Goal: Navigation & Orientation: Go to known website

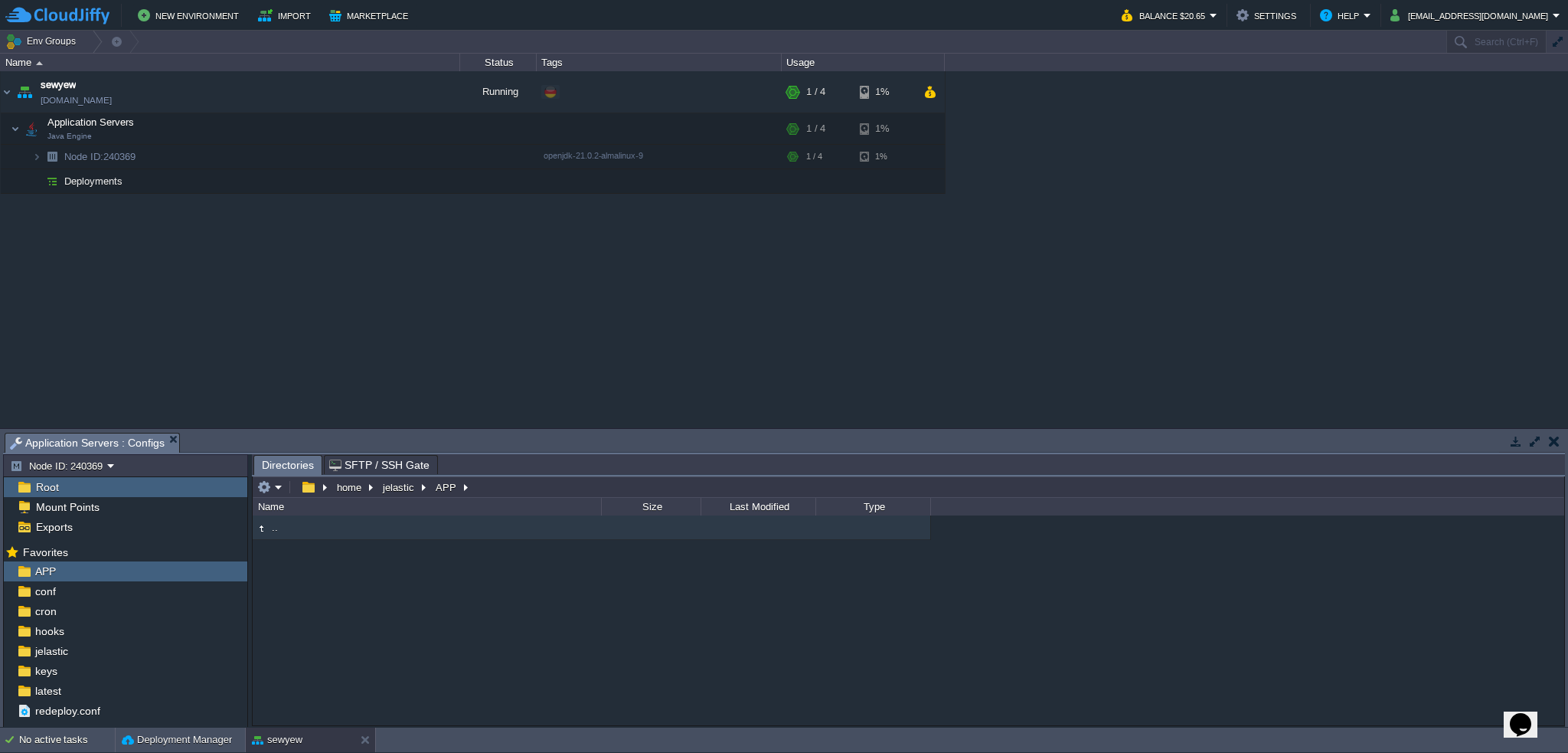
click at [67, 18] on img at bounding box center [57, 15] width 104 height 19
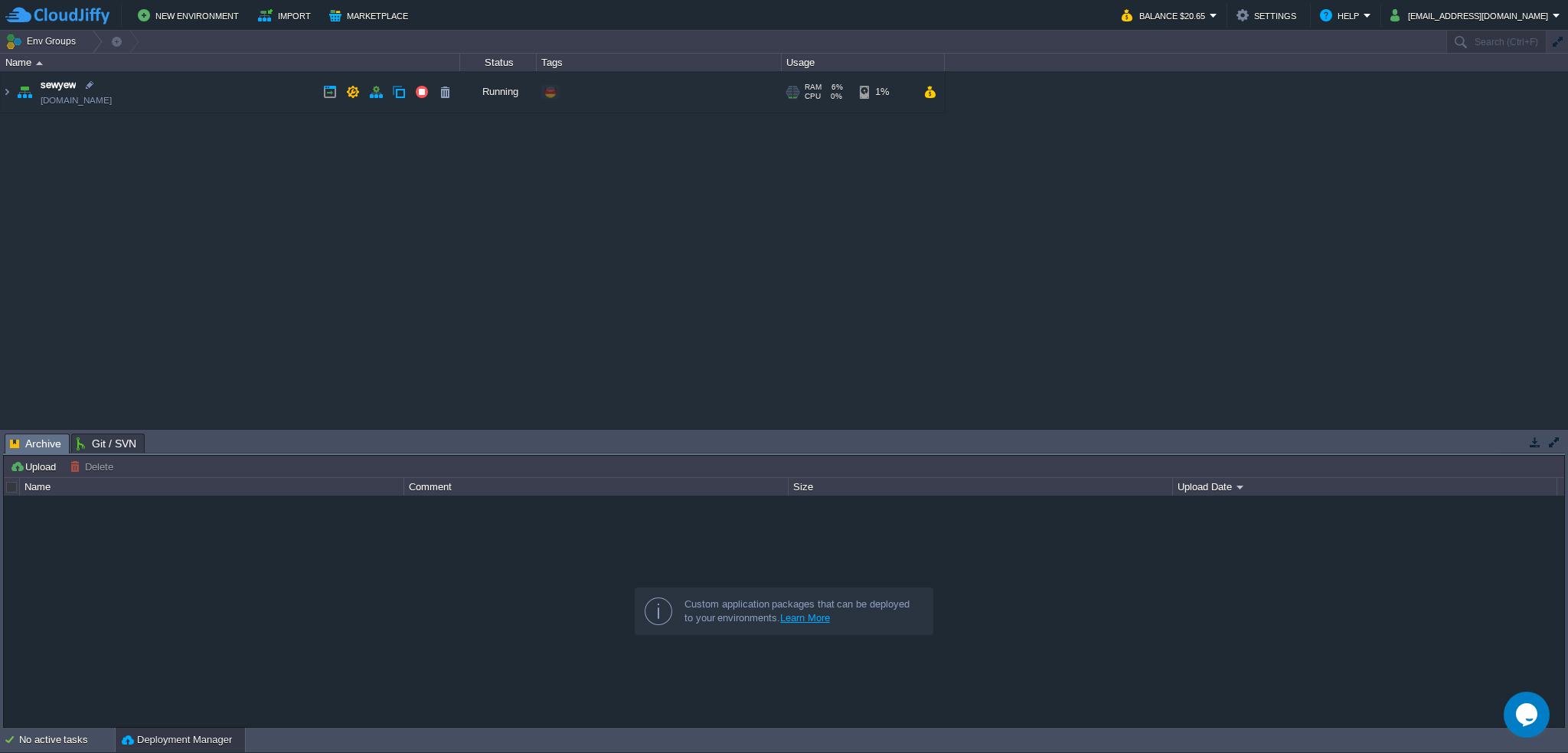
click at [21, 92] on img at bounding box center [24, 91] width 21 height 41
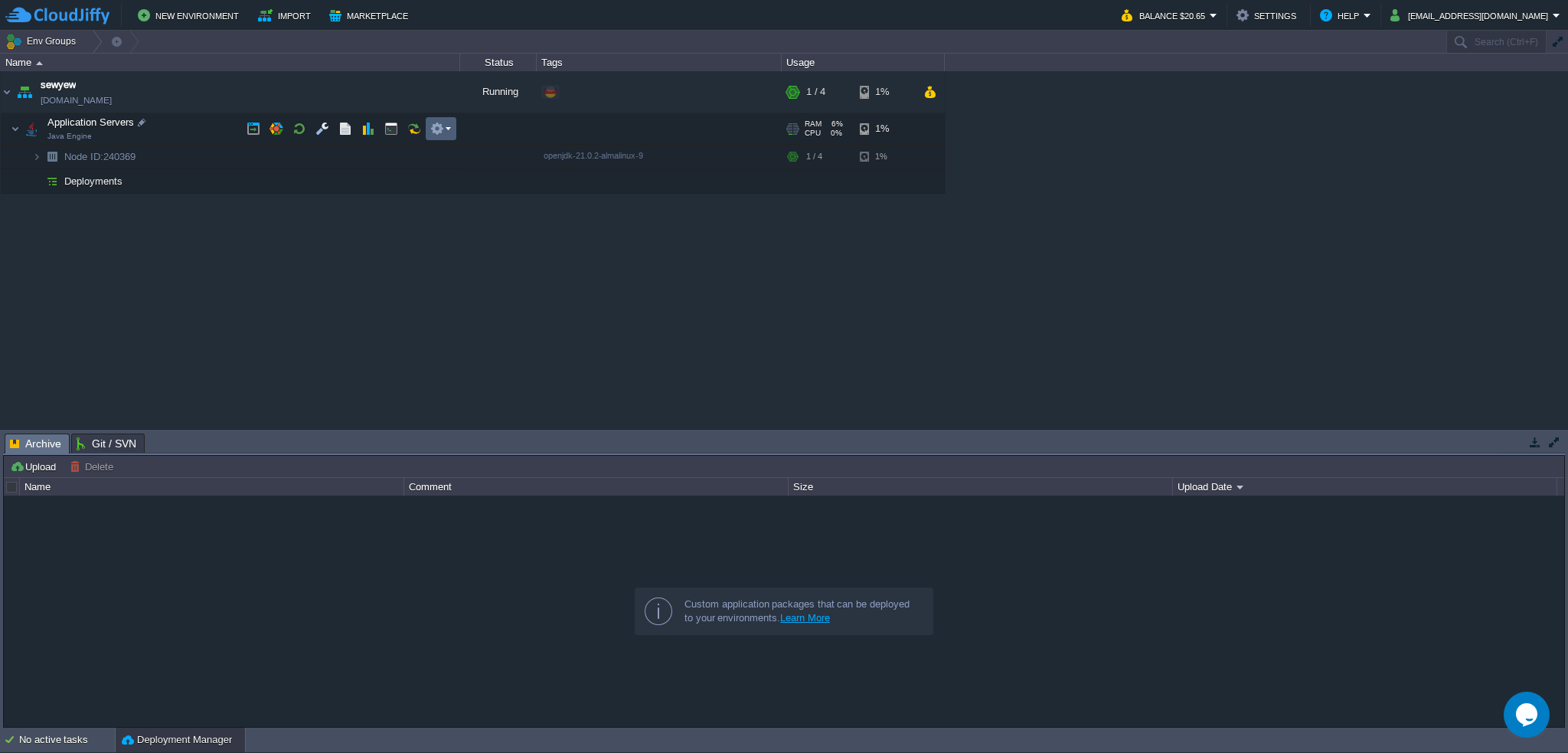
click at [448, 126] on em at bounding box center [440, 129] width 21 height 14
click at [122, 84] on td "sewyew sewyew.de-fra1.cloudjiffy.net" at bounding box center [230, 92] width 460 height 42
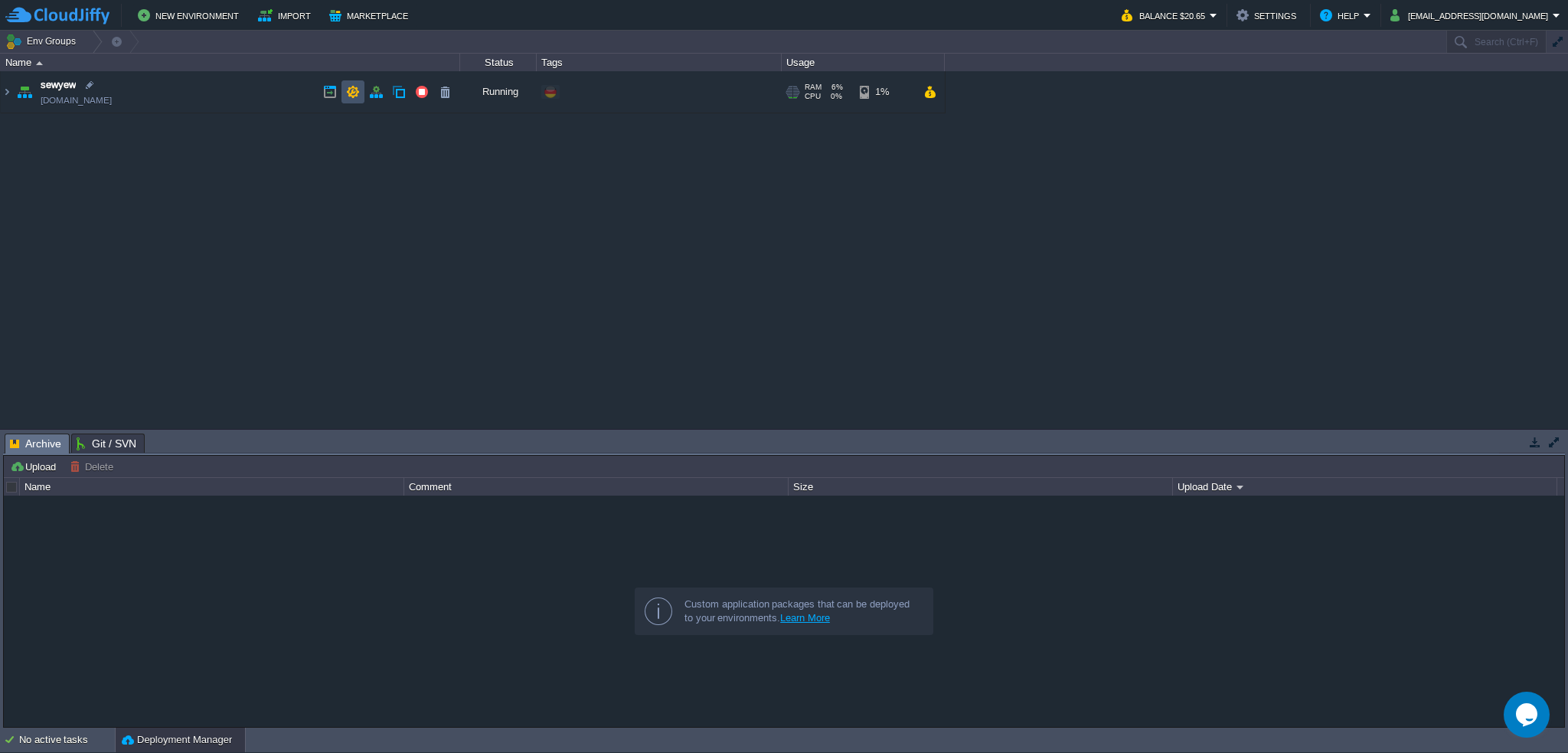
click at [350, 95] on button "button" at bounding box center [353, 92] width 14 height 14
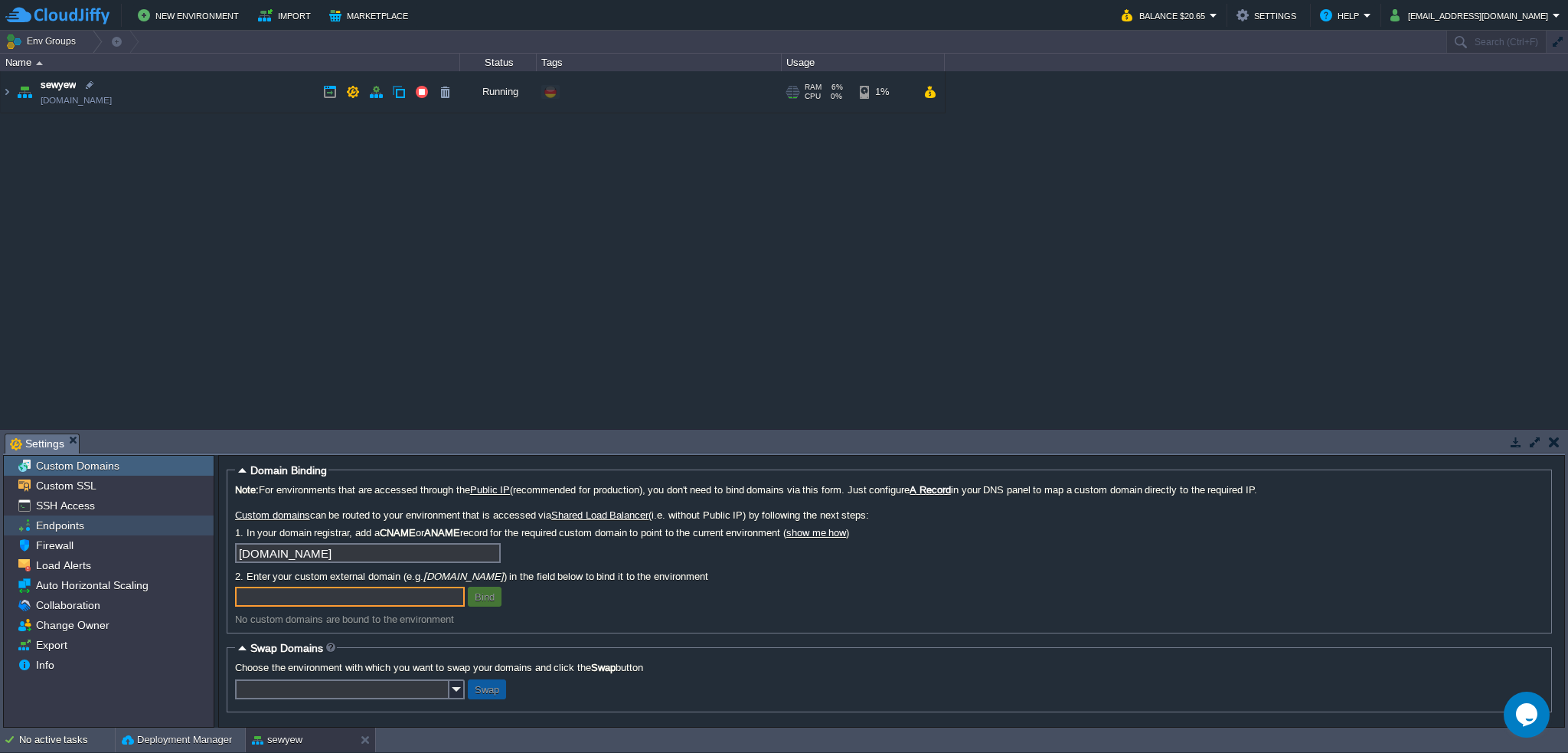
click at [99, 522] on div "Endpoints" at bounding box center [109, 526] width 209 height 20
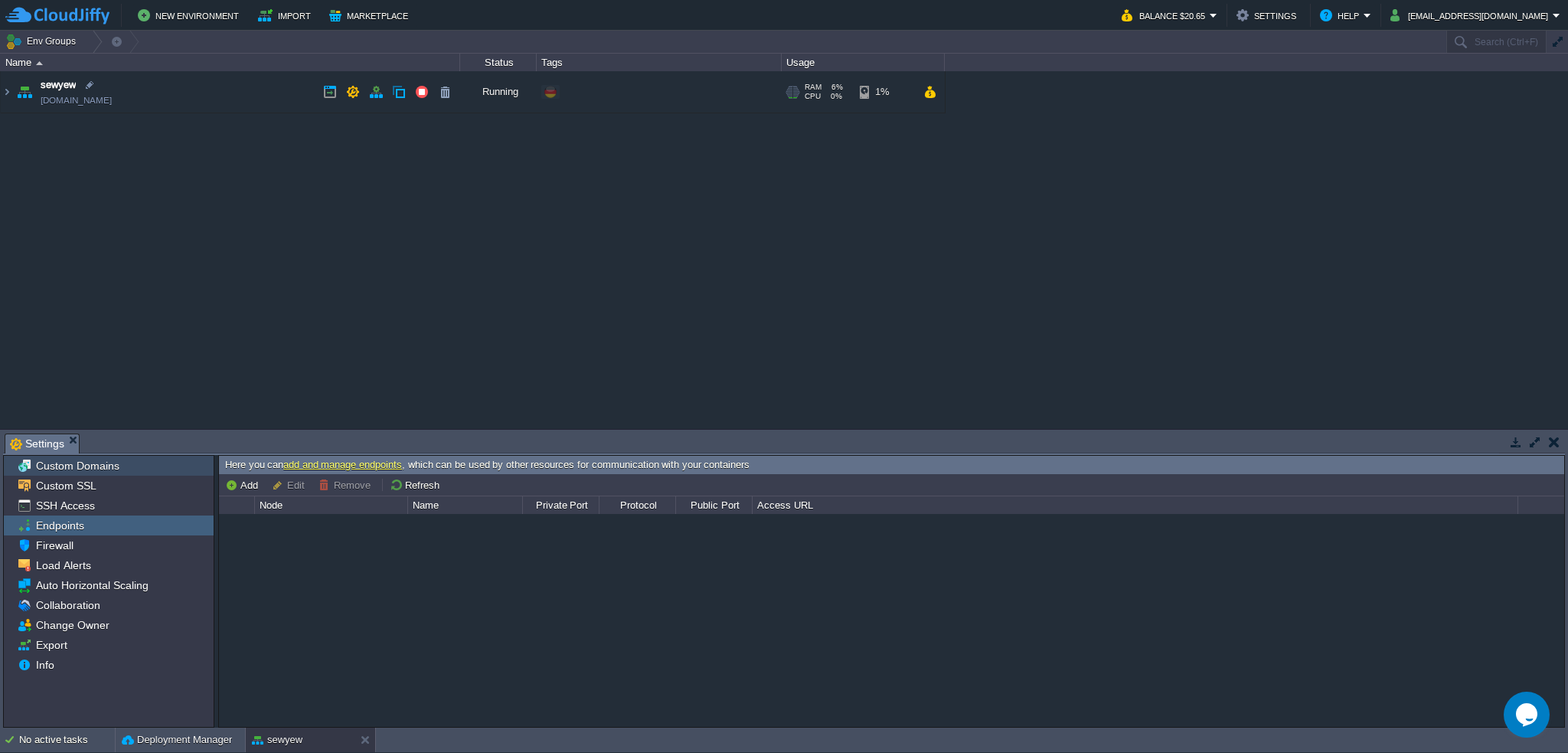
click at [118, 470] on div "Custom Domains" at bounding box center [109, 466] width 209 height 20
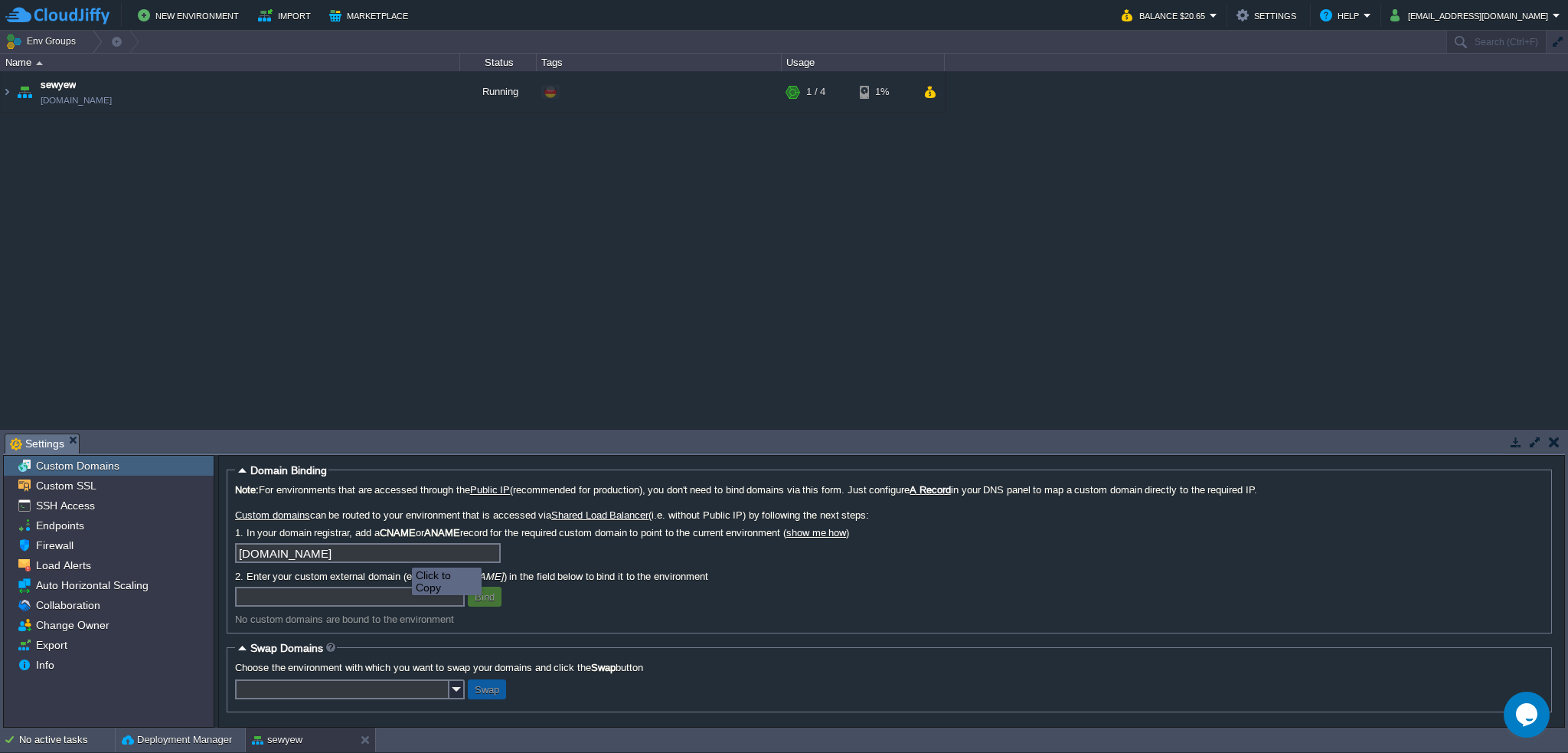
click at [488, 555] on input "[DOMAIN_NAME]" at bounding box center [368, 553] width 265 height 20
click at [8, 91] on img at bounding box center [7, 91] width 12 height 41
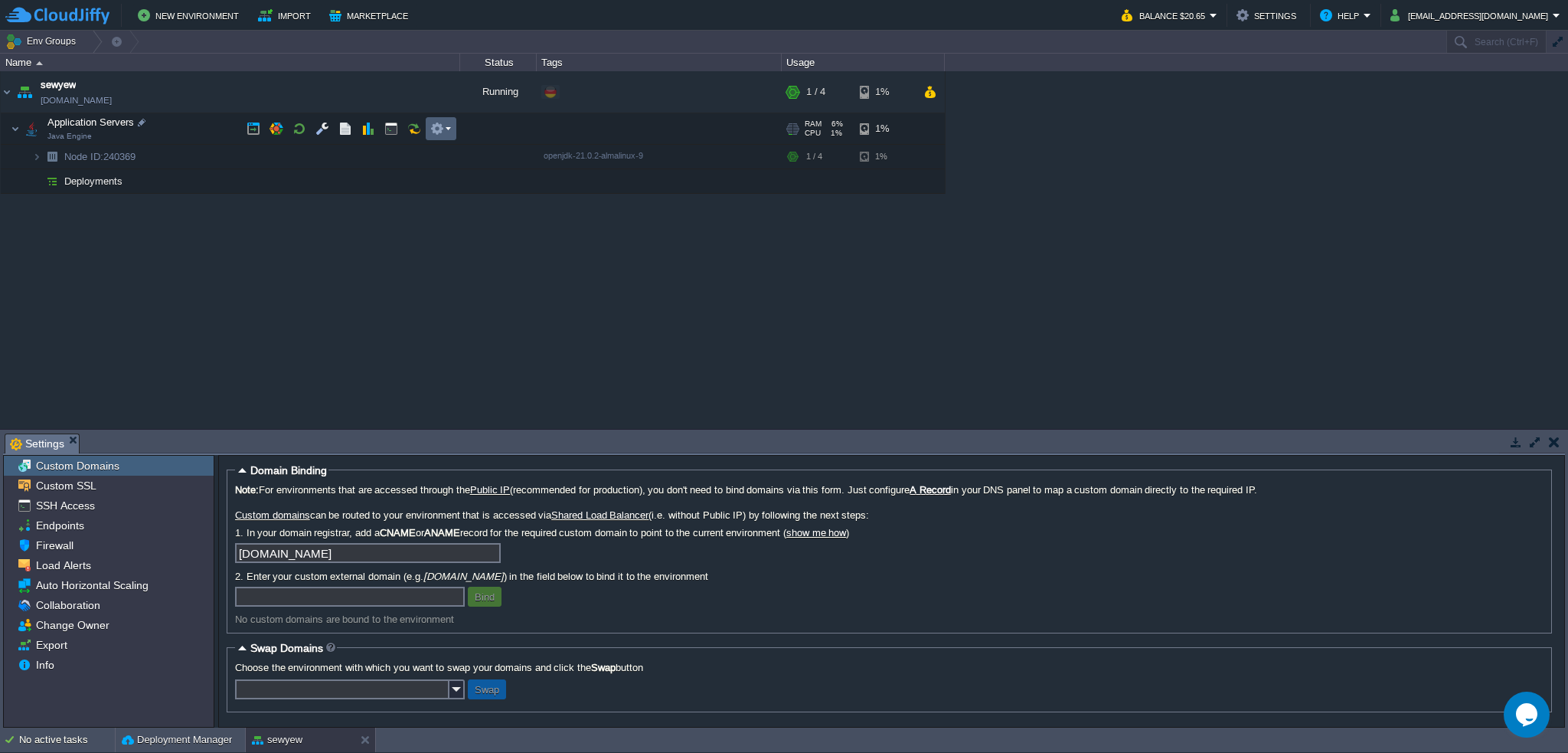
click at [446, 130] on em at bounding box center [440, 129] width 21 height 14
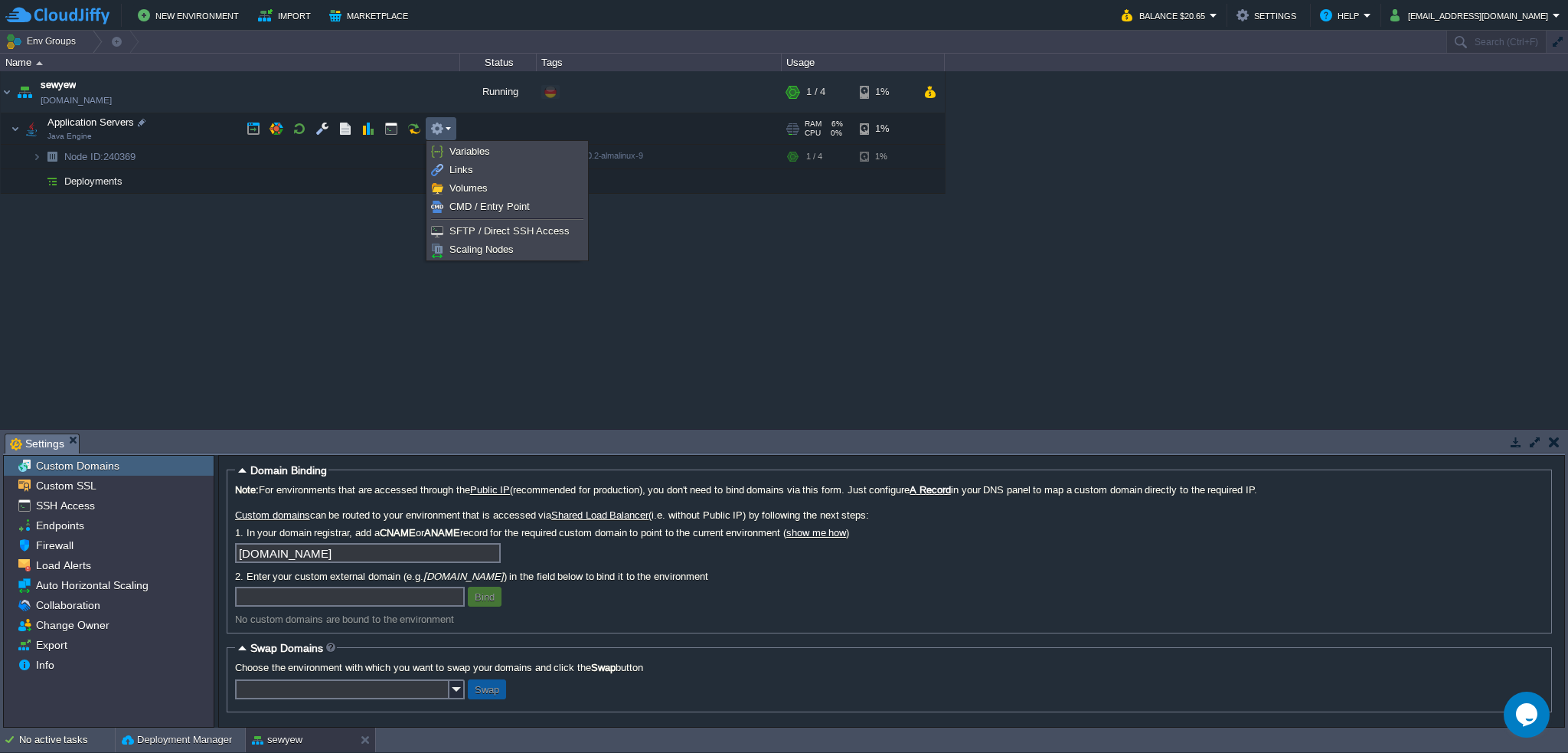
click at [94, 180] on span "Deployments" at bounding box center [94, 181] width 62 height 13
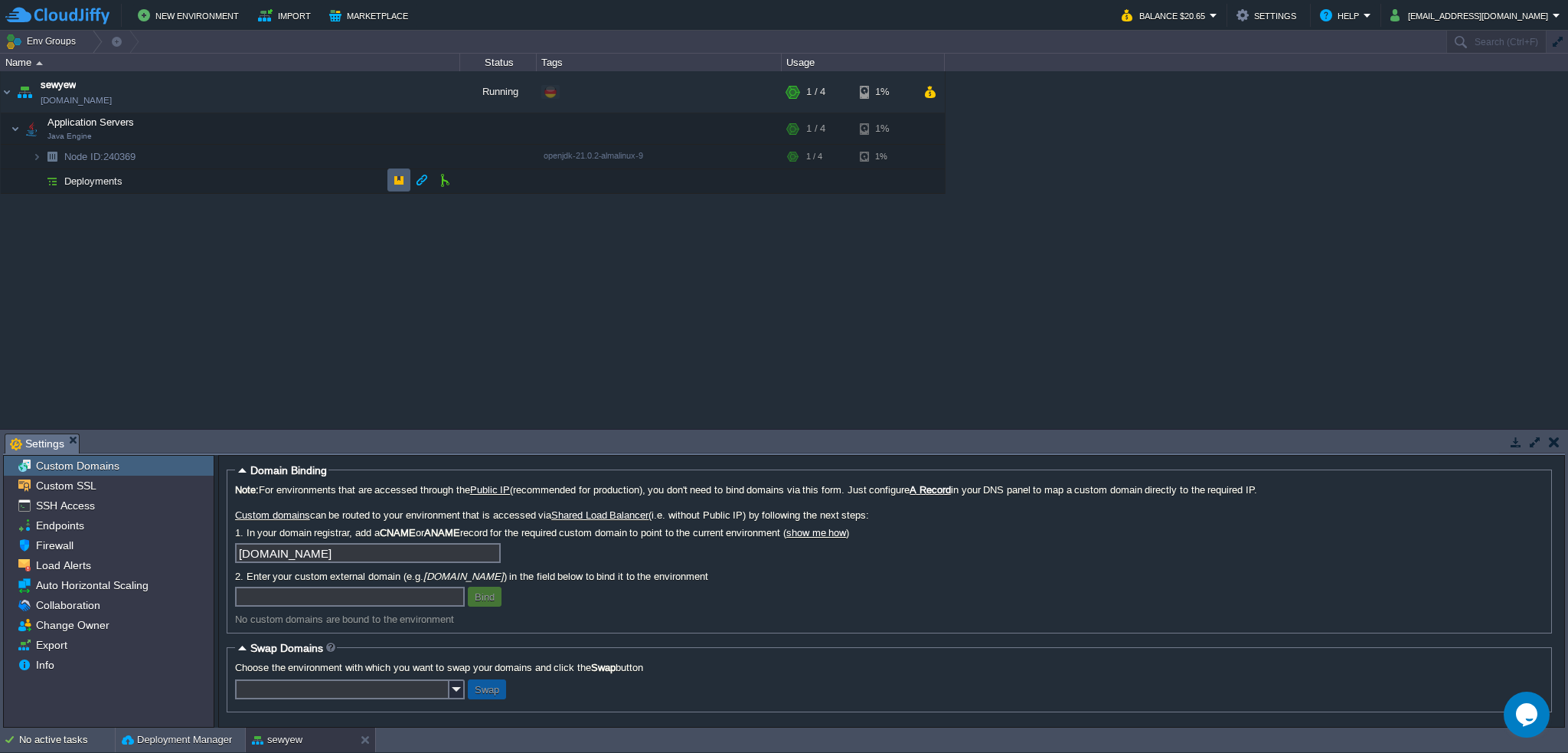
click at [389, 183] on td at bounding box center [398, 180] width 23 height 23
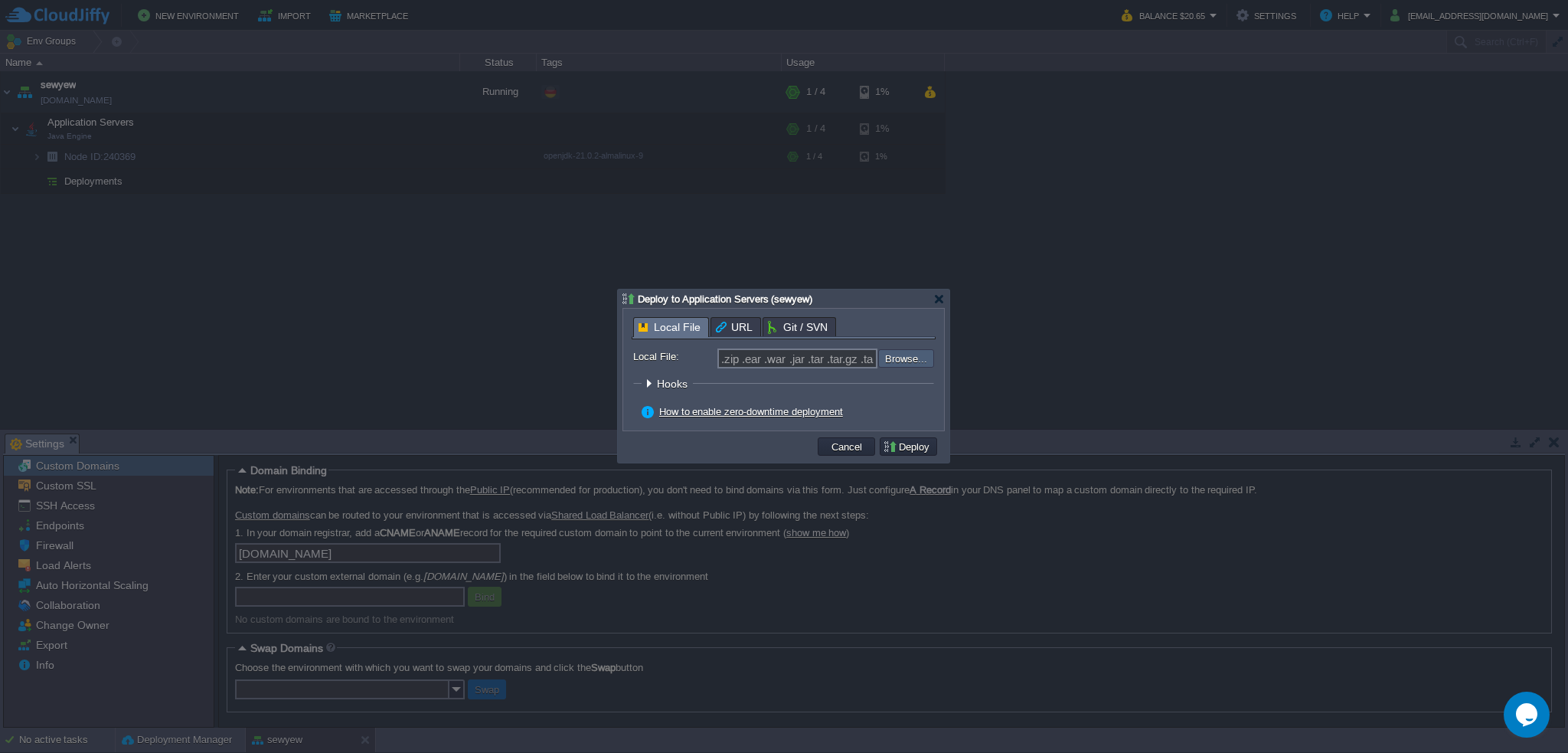
click at [911, 354] on input "file" at bounding box center [837, 358] width 194 height 18
type input "C:\fakepath\garby-1.6.1.jar"
type input "garby-1.6.1.jar"
click at [908, 446] on button "Deploy" at bounding box center [908, 447] width 51 height 14
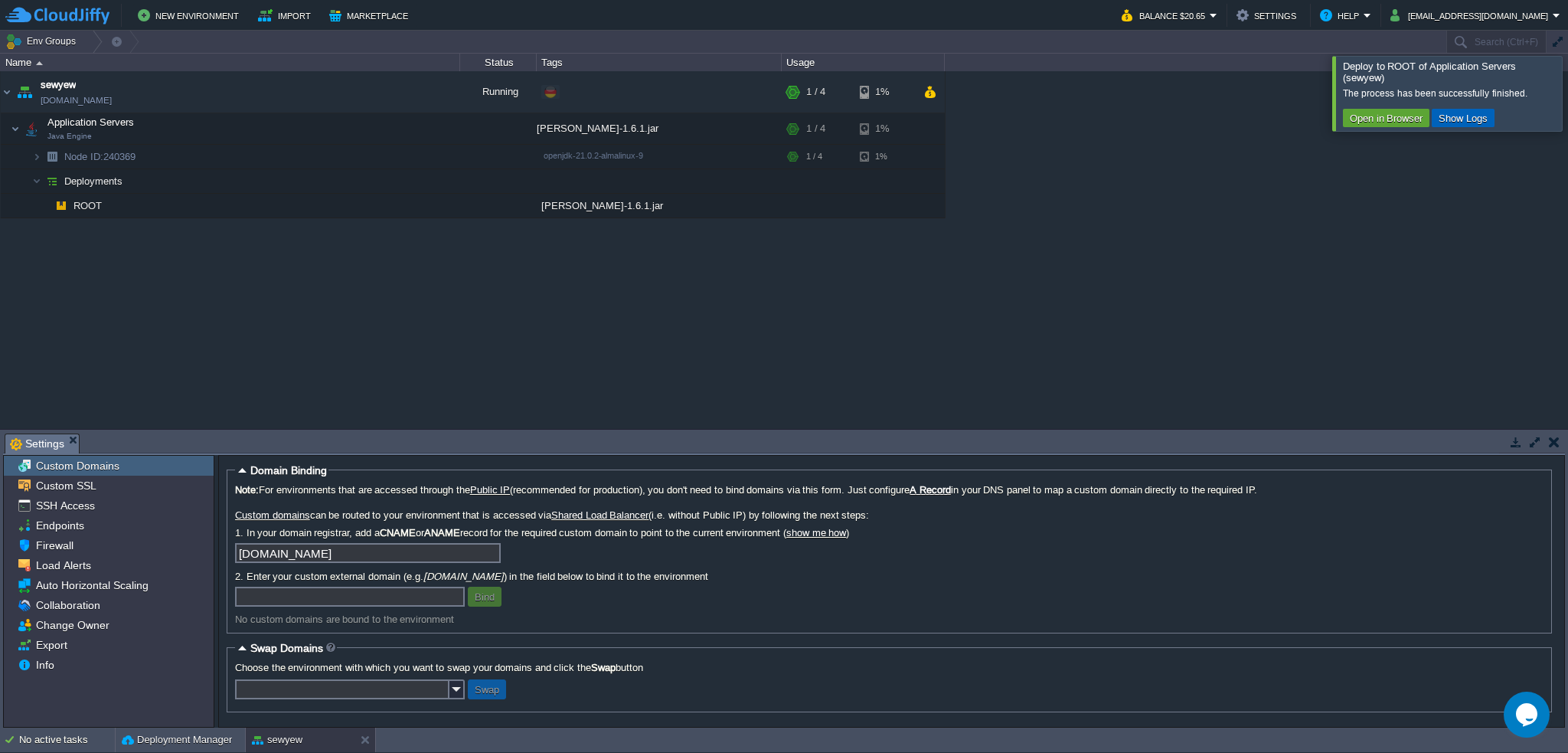
click at [1465, 118] on button "Show Logs" at bounding box center [1463, 118] width 58 height 14
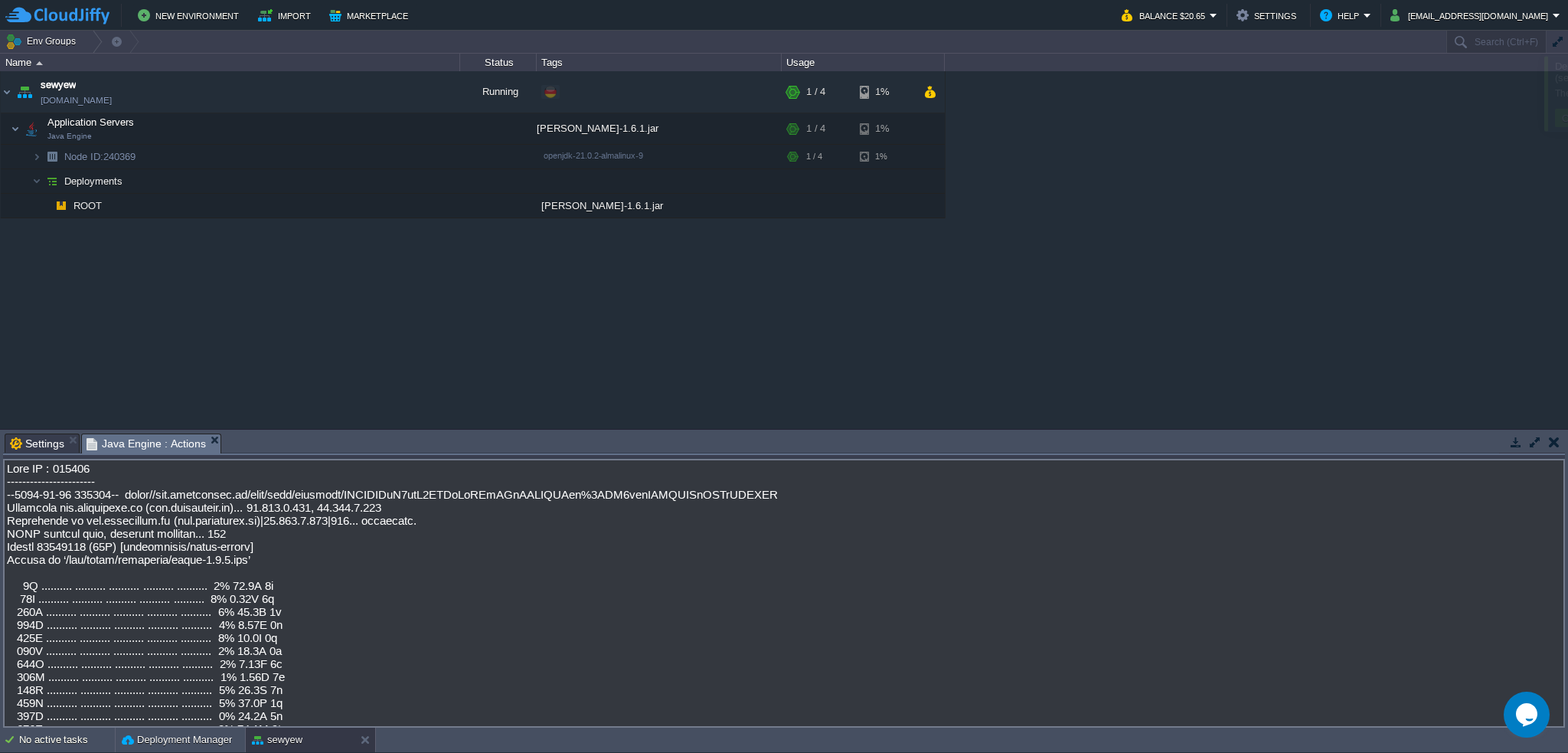
scroll to position [5371, 0]
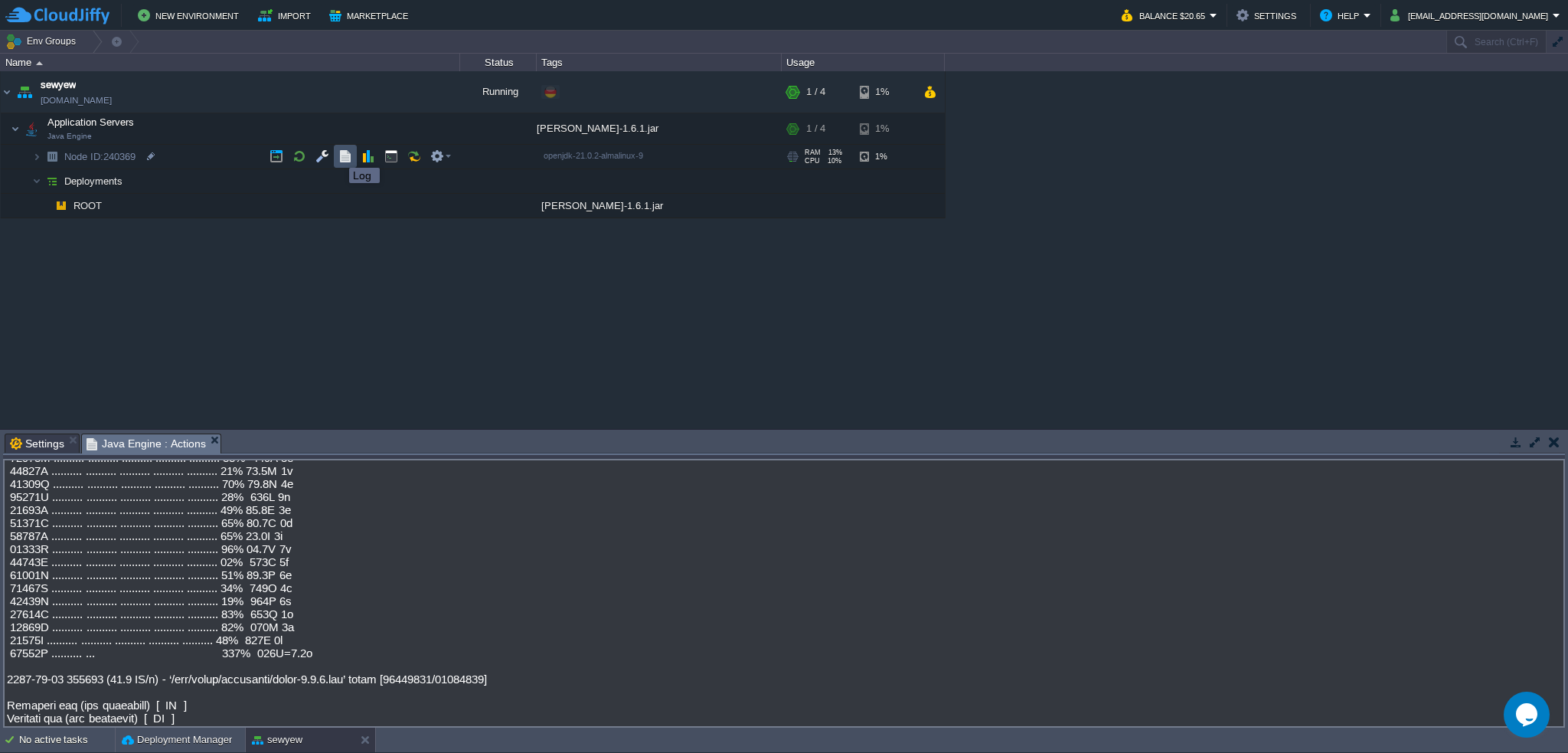
click at [343, 154] on button "button" at bounding box center [345, 157] width 14 height 14
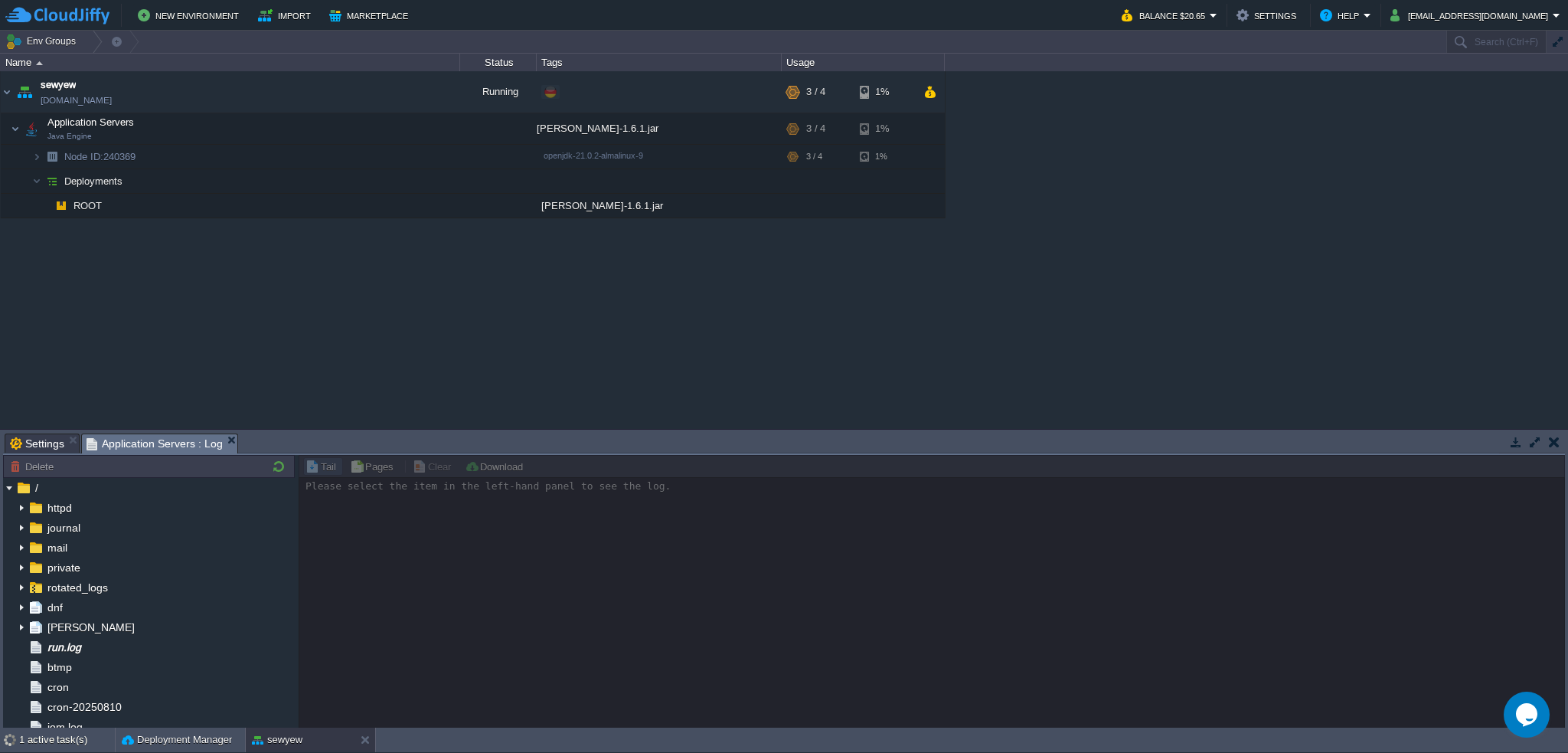
click at [51, 443] on span "Settings" at bounding box center [37, 443] width 54 height 18
click at [61, 651] on span "run.log" at bounding box center [64, 647] width 39 height 14
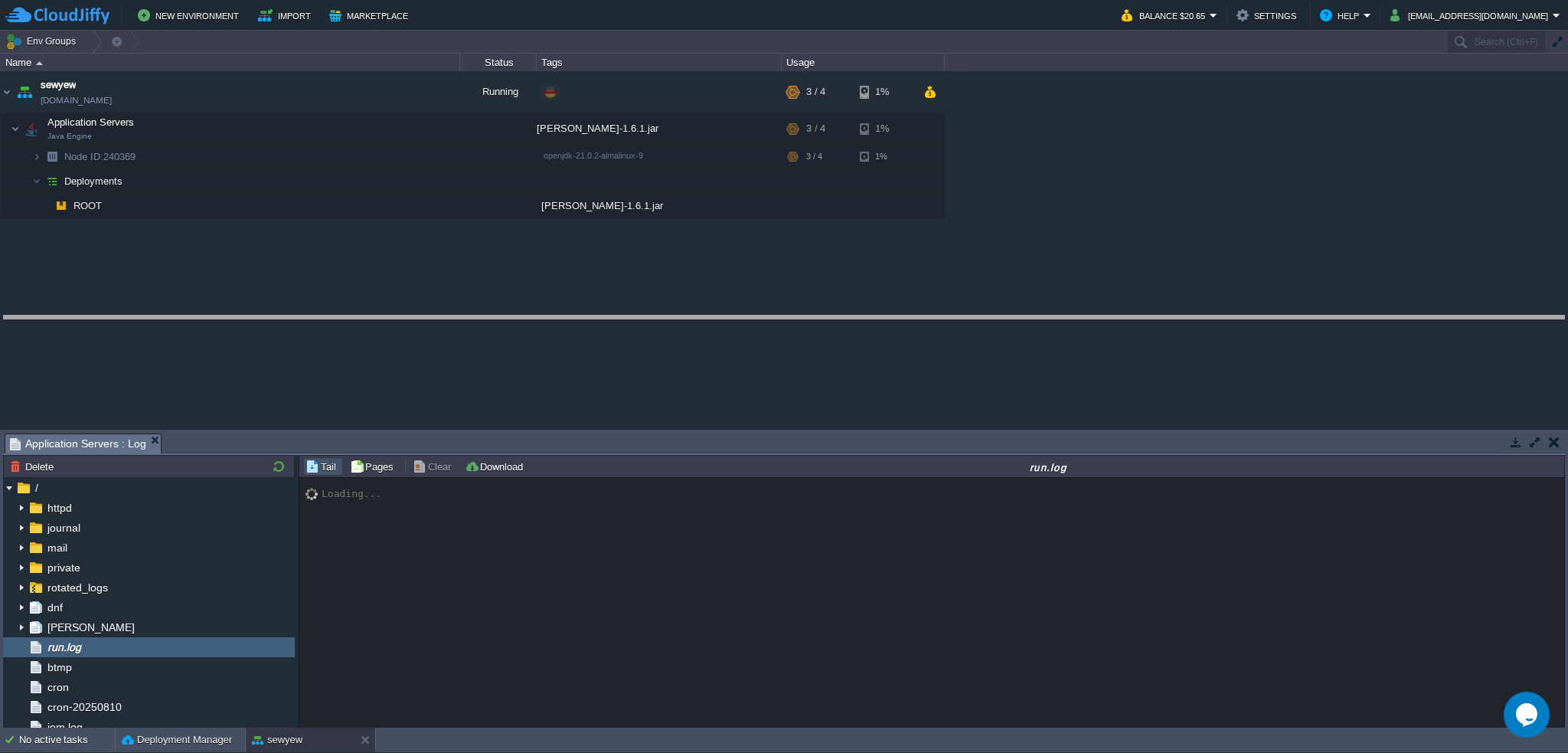
drag, startPoint x: 544, startPoint y: 434, endPoint x: 531, endPoint y: 304, distance: 130.6
click at [532, 311] on body "New Environment Import Marketplace Bonus $0.00 Upgrade Account Balance $20.65 S…" at bounding box center [784, 376] width 1568 height 753
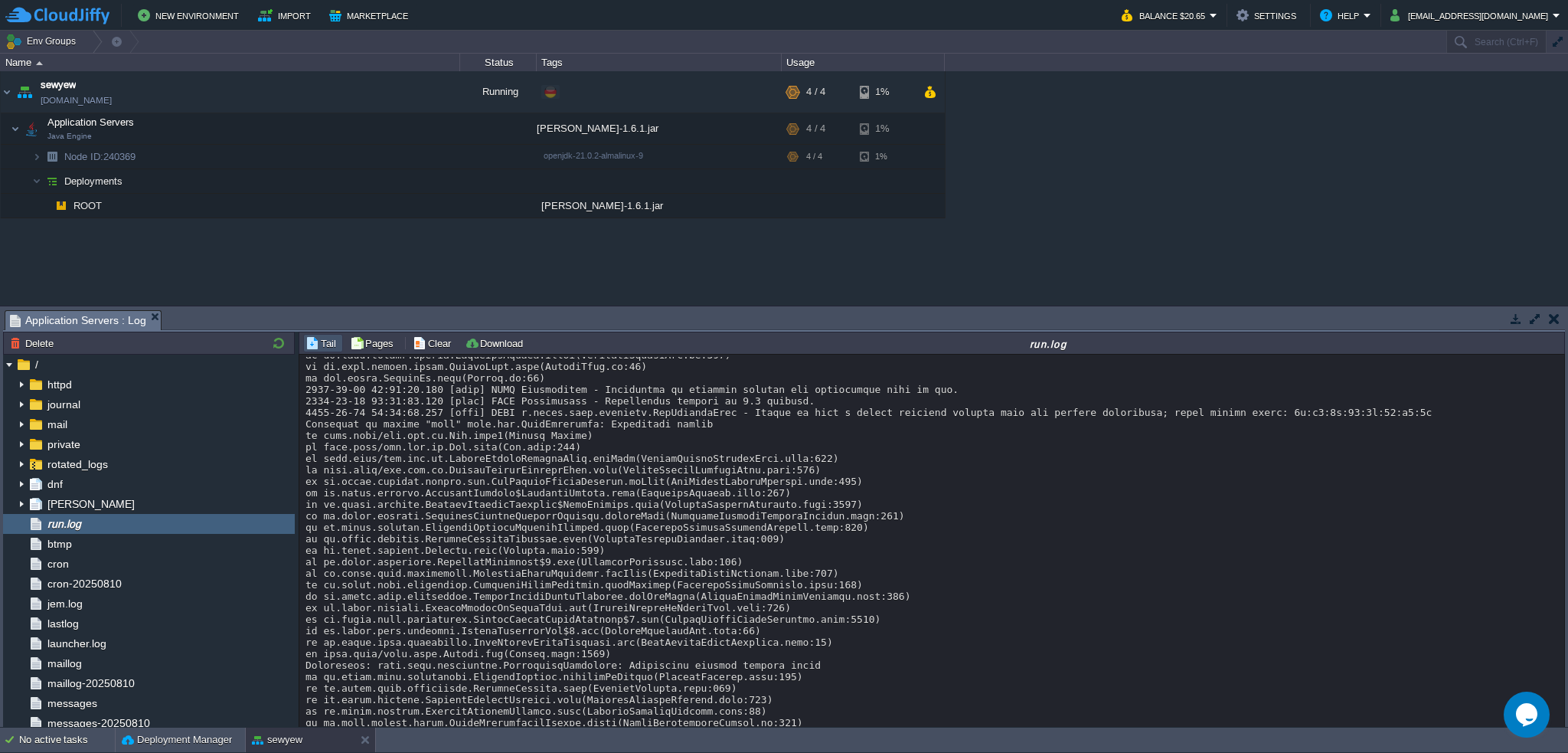
scroll to position [6427, 0]
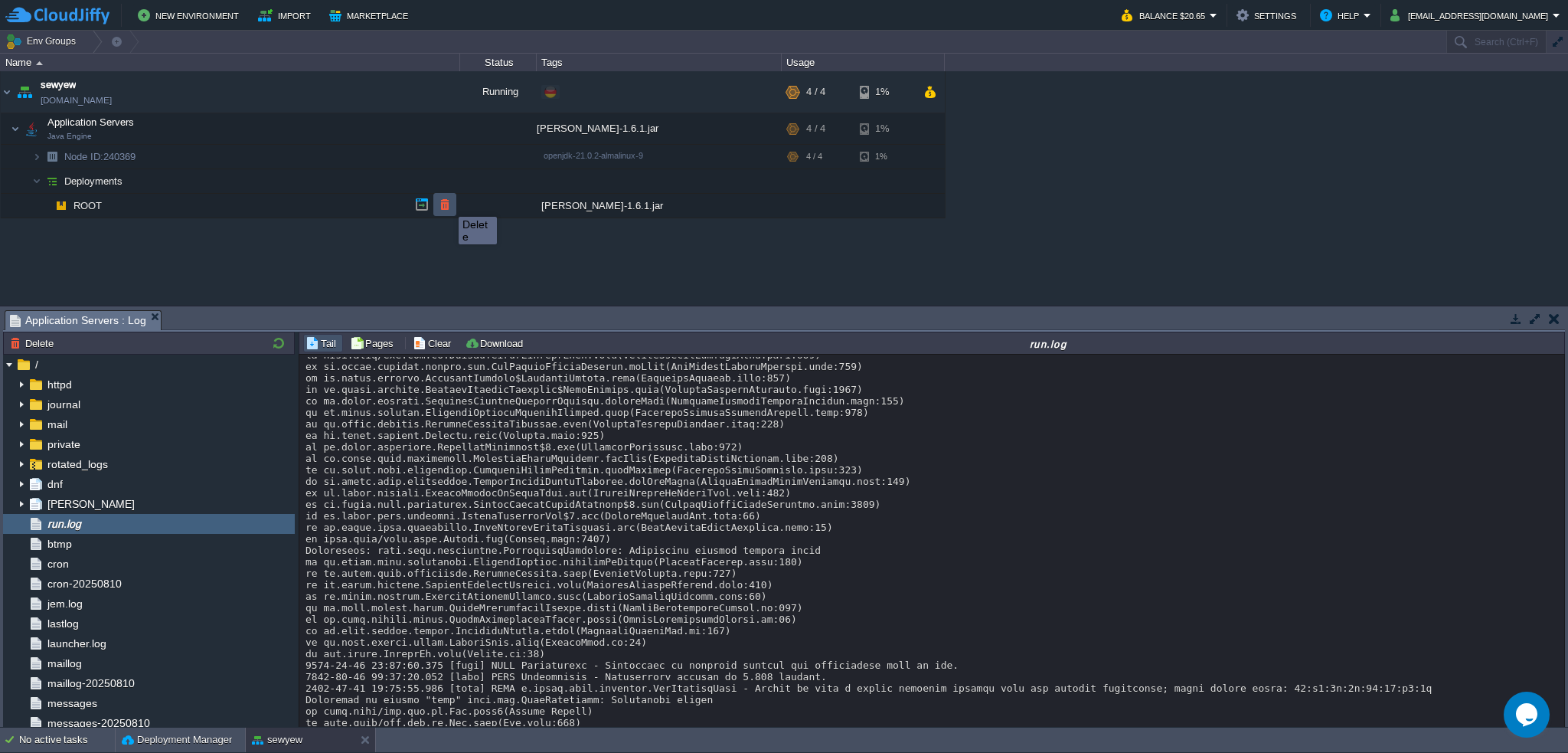
click at [447, 202] on button "button" at bounding box center [445, 204] width 14 height 14
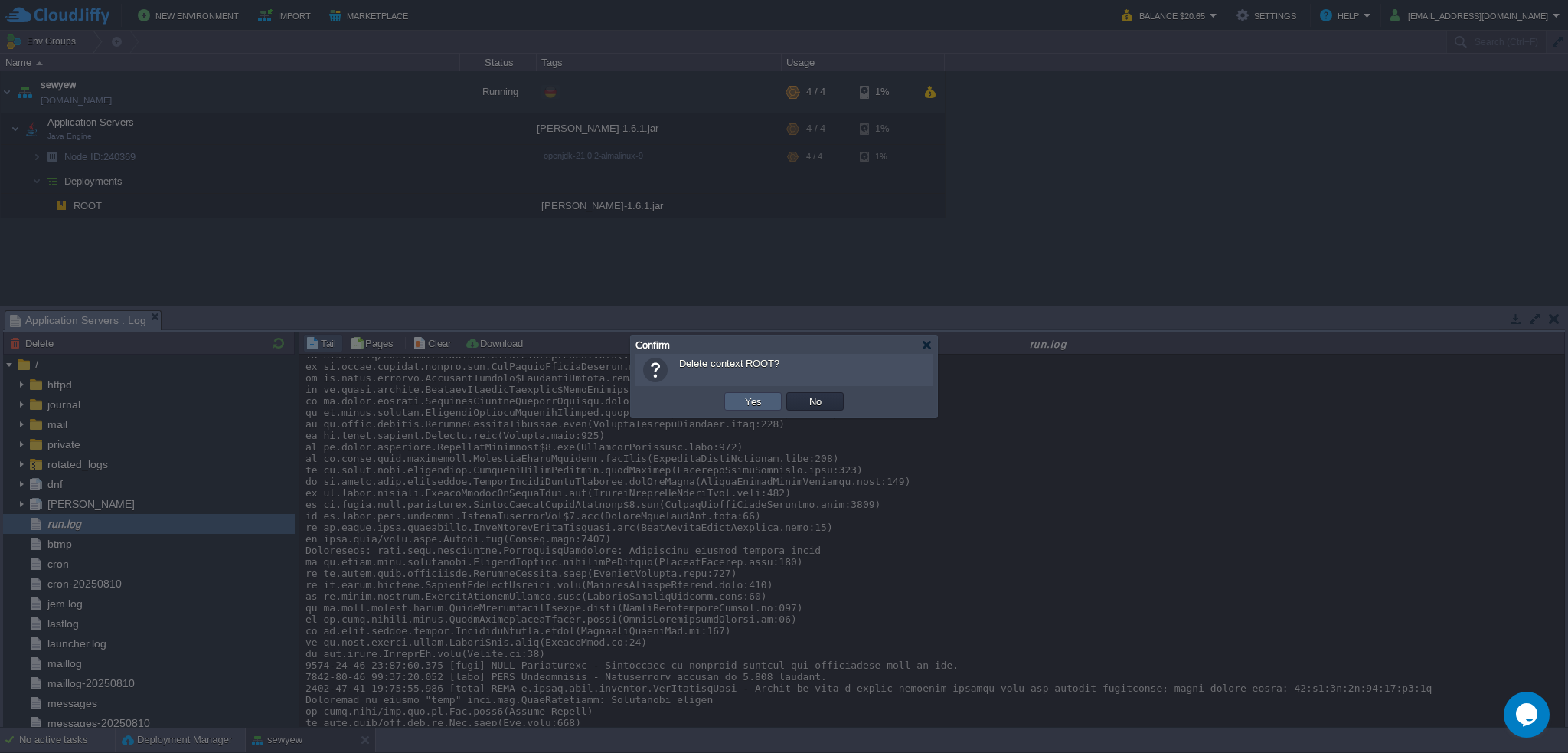
click at [746, 400] on button "Yes" at bounding box center [753, 401] width 26 height 14
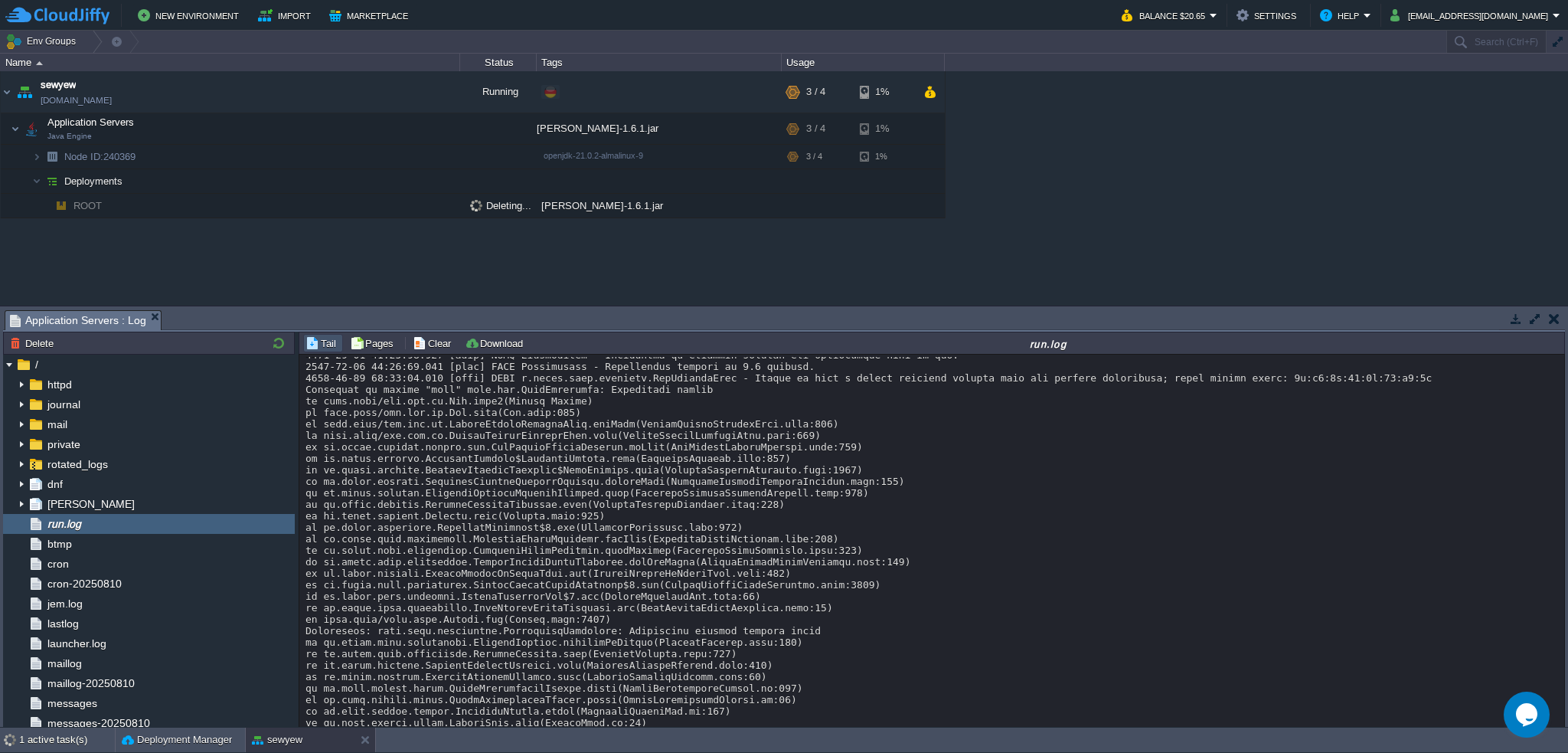
scroll to position [6341, 0]
drag, startPoint x: 433, startPoint y: 348, endPoint x: 432, endPoint y: 382, distance: 34.0
click at [433, 348] on button "Clear" at bounding box center [434, 343] width 43 height 14
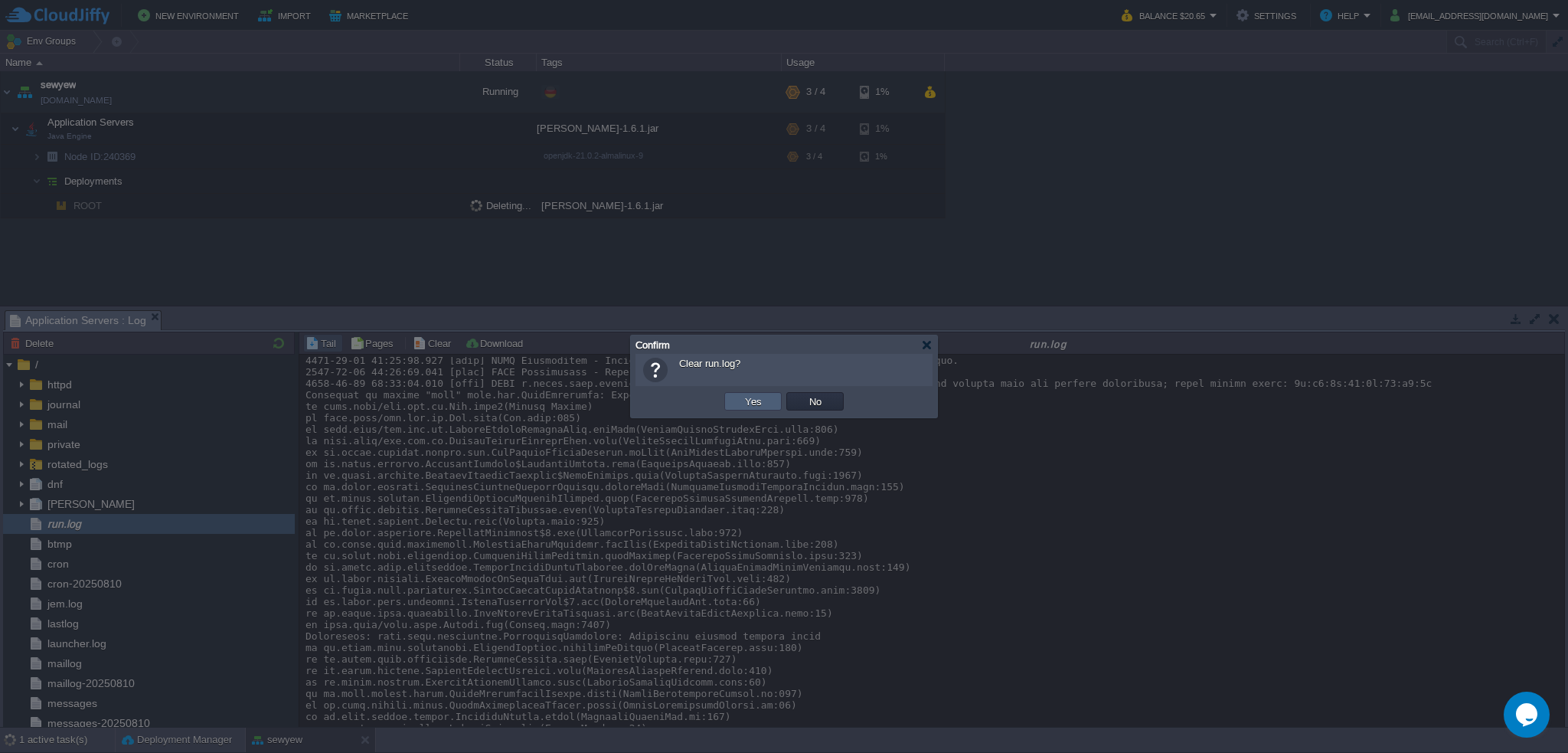
click at [741, 408] on td "Yes" at bounding box center [753, 401] width 58 height 18
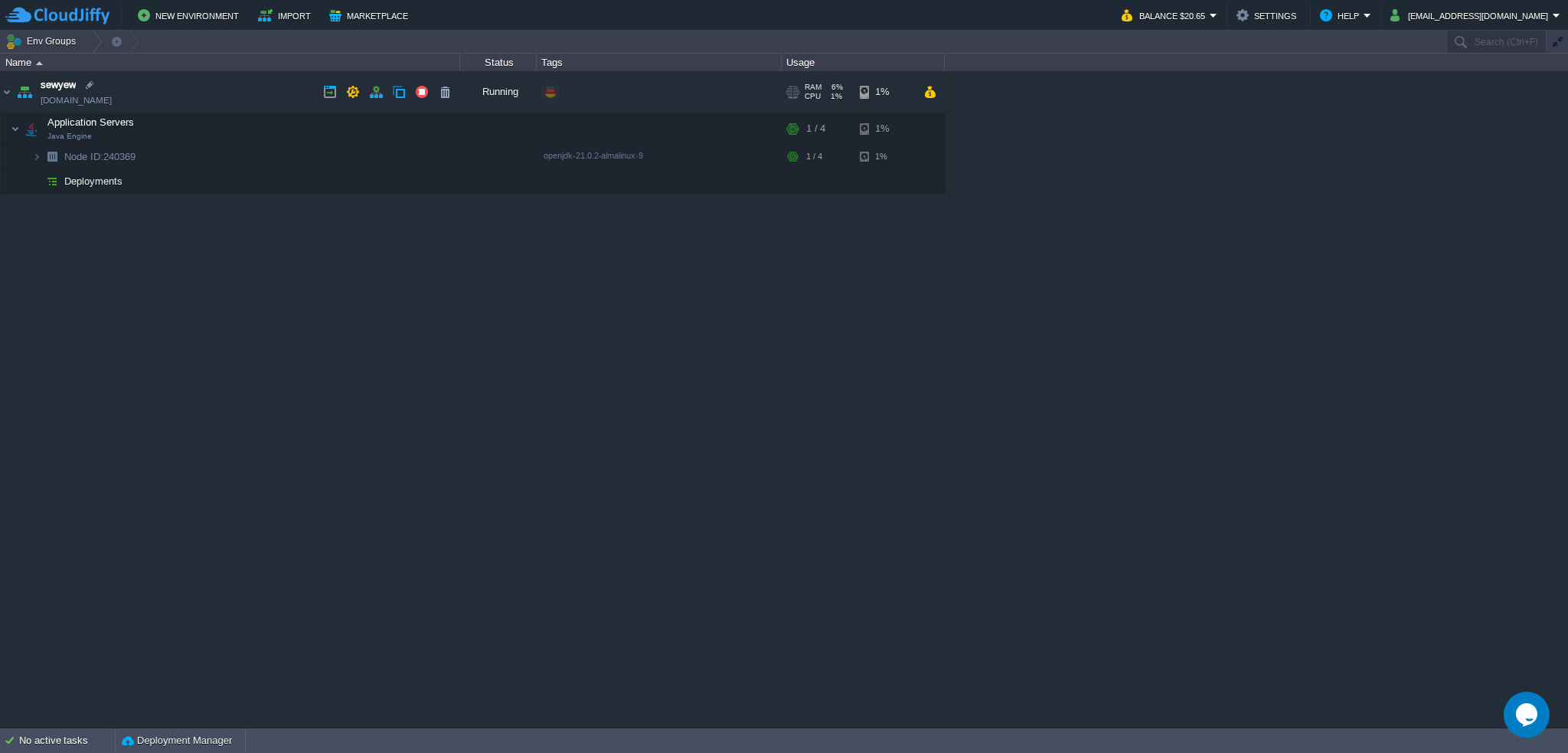
click at [420, 343] on div "sewyew sewyew.de-fra1.cloudjiffy.net Running + Add to Env Group RAM 6% CPU 1% 1…" at bounding box center [784, 399] width 1568 height 656
click at [1055, 236] on div "sewyew sewyew.de-fra1.cloudjiffy.net Running + Add to Env Group RAM 6% CPU 1% 1…" at bounding box center [784, 399] width 1568 height 656
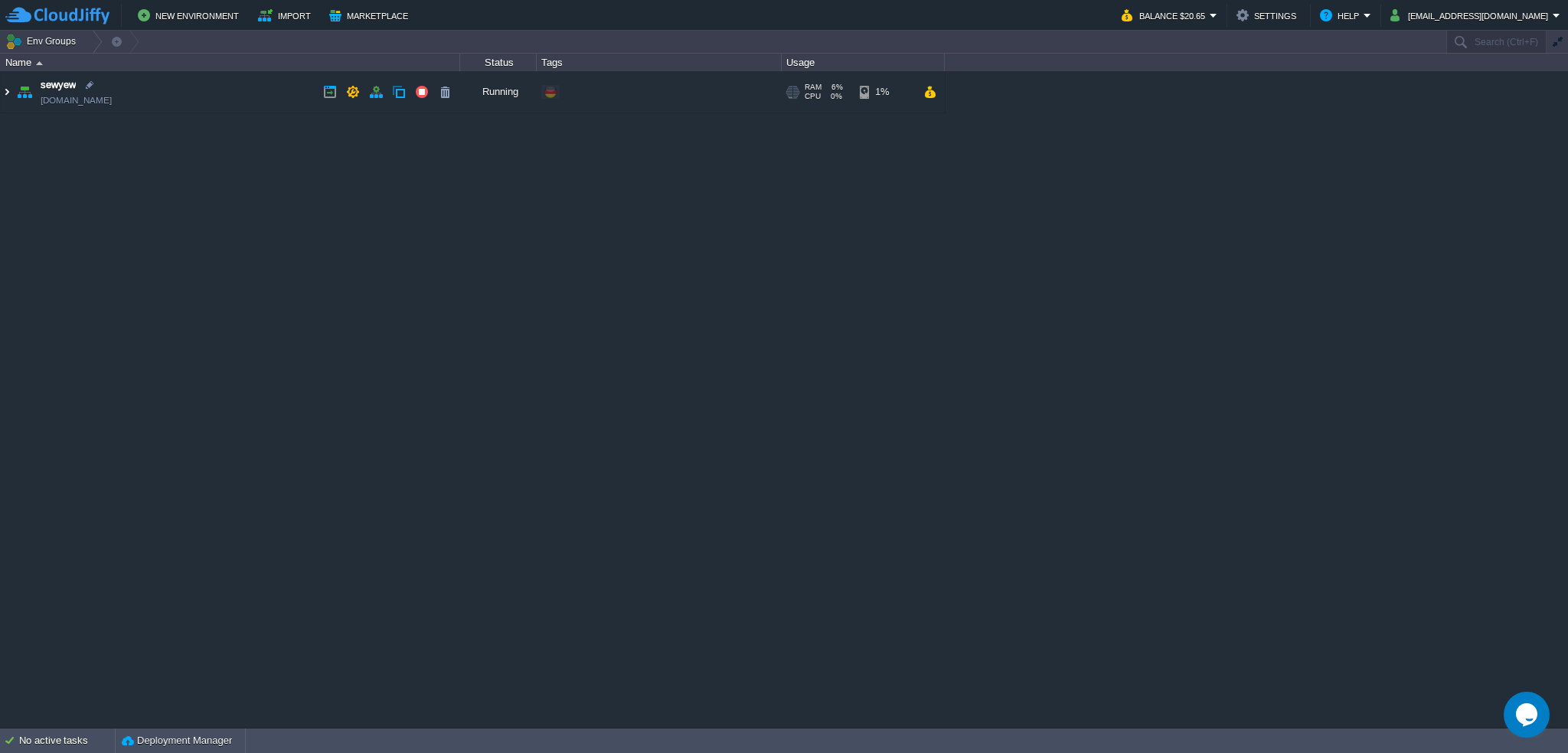
click at [3, 88] on img at bounding box center [7, 91] width 12 height 41
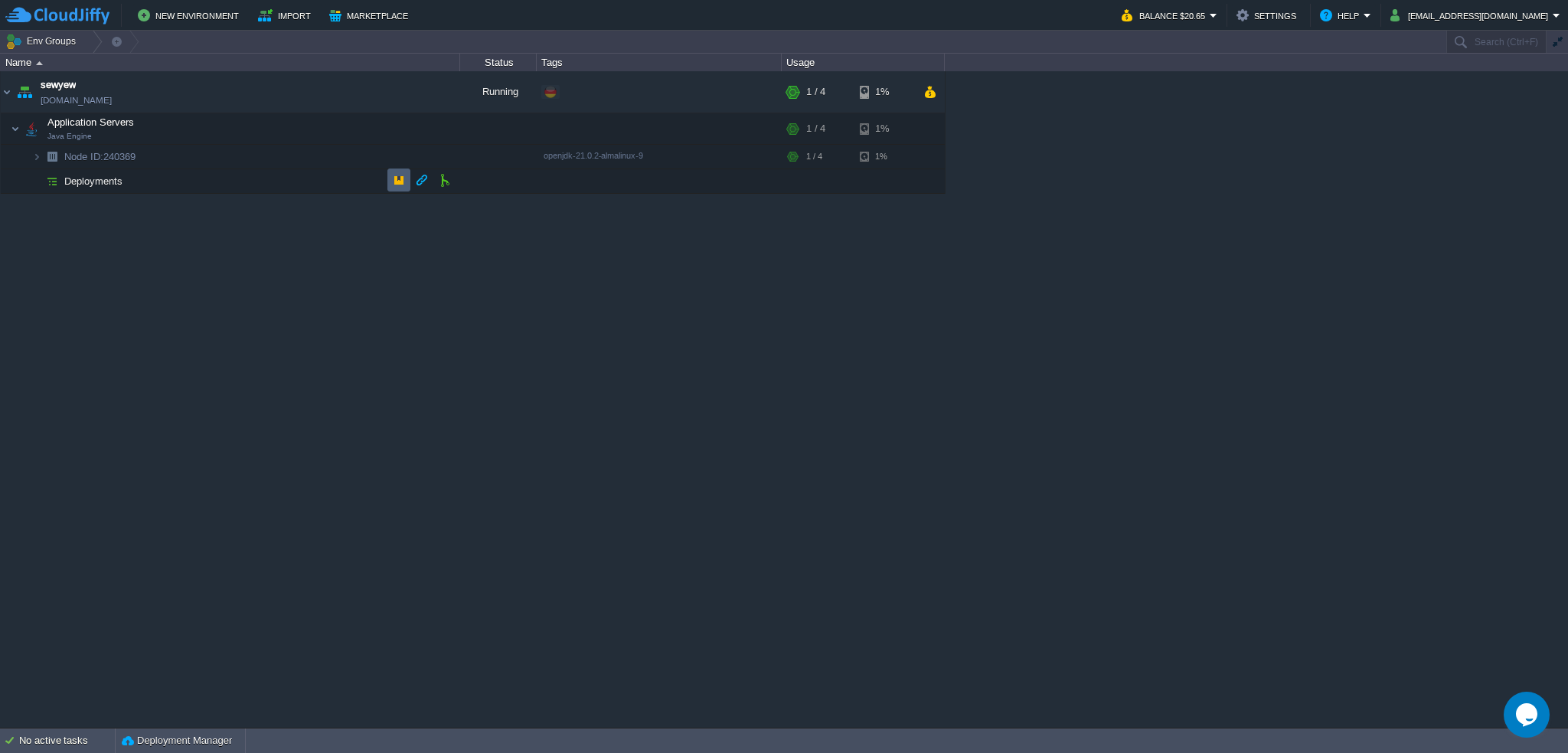
click at [396, 183] on button "button" at bounding box center [399, 180] width 14 height 14
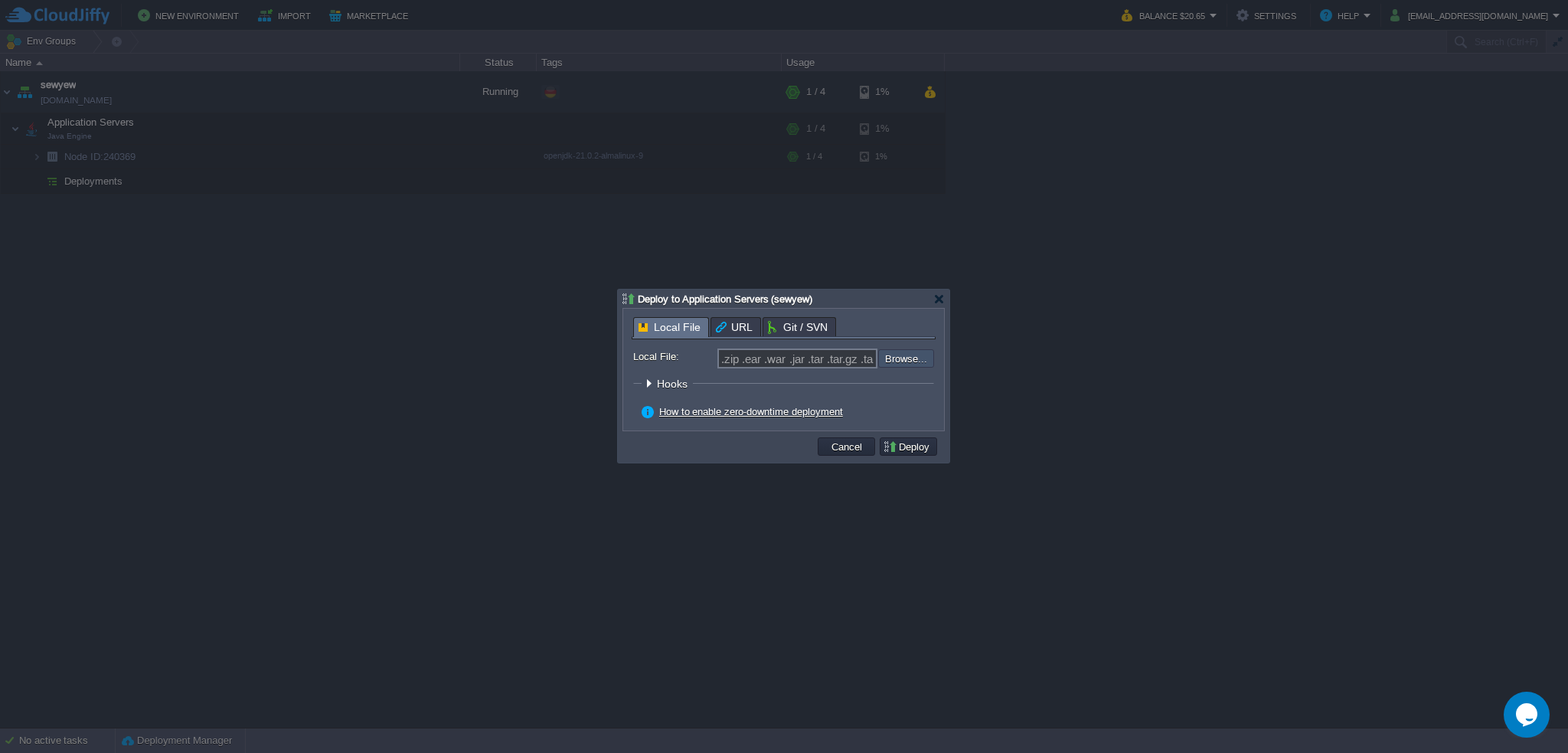
click at [902, 360] on input "file" at bounding box center [837, 358] width 194 height 18
type input "C:\fakepath\garby-1.6.2.jar"
type input "garby-1.6.2.jar"
click at [922, 445] on button "Deploy" at bounding box center [908, 447] width 51 height 14
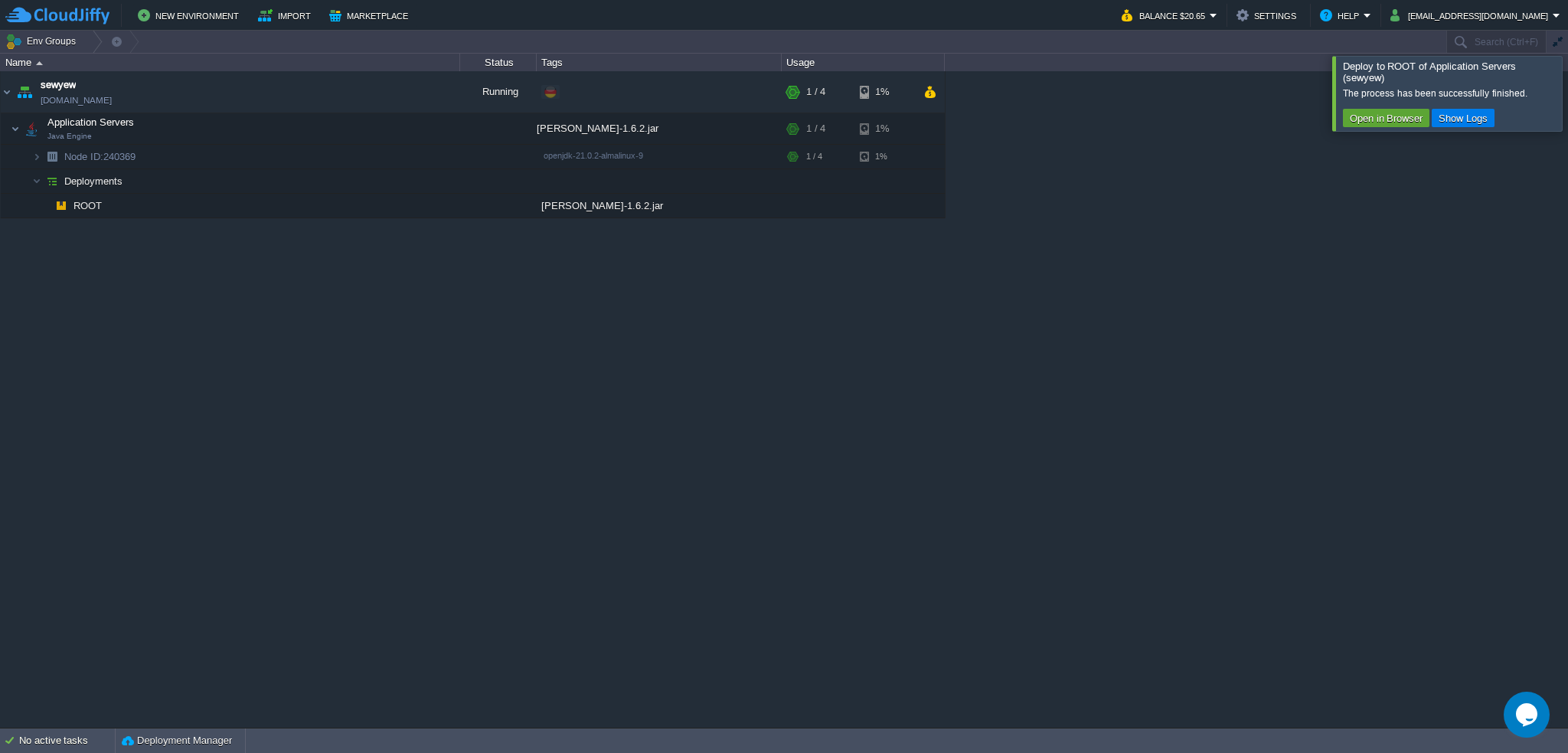
click at [1239, 267] on div "sewyew sewyew.de-fra1.cloudjiffy.net Running + Add to Env Group RAM 21% CPU 1% …" at bounding box center [784, 399] width 1568 height 656
click at [347, 158] on button "button" at bounding box center [345, 157] width 14 height 14
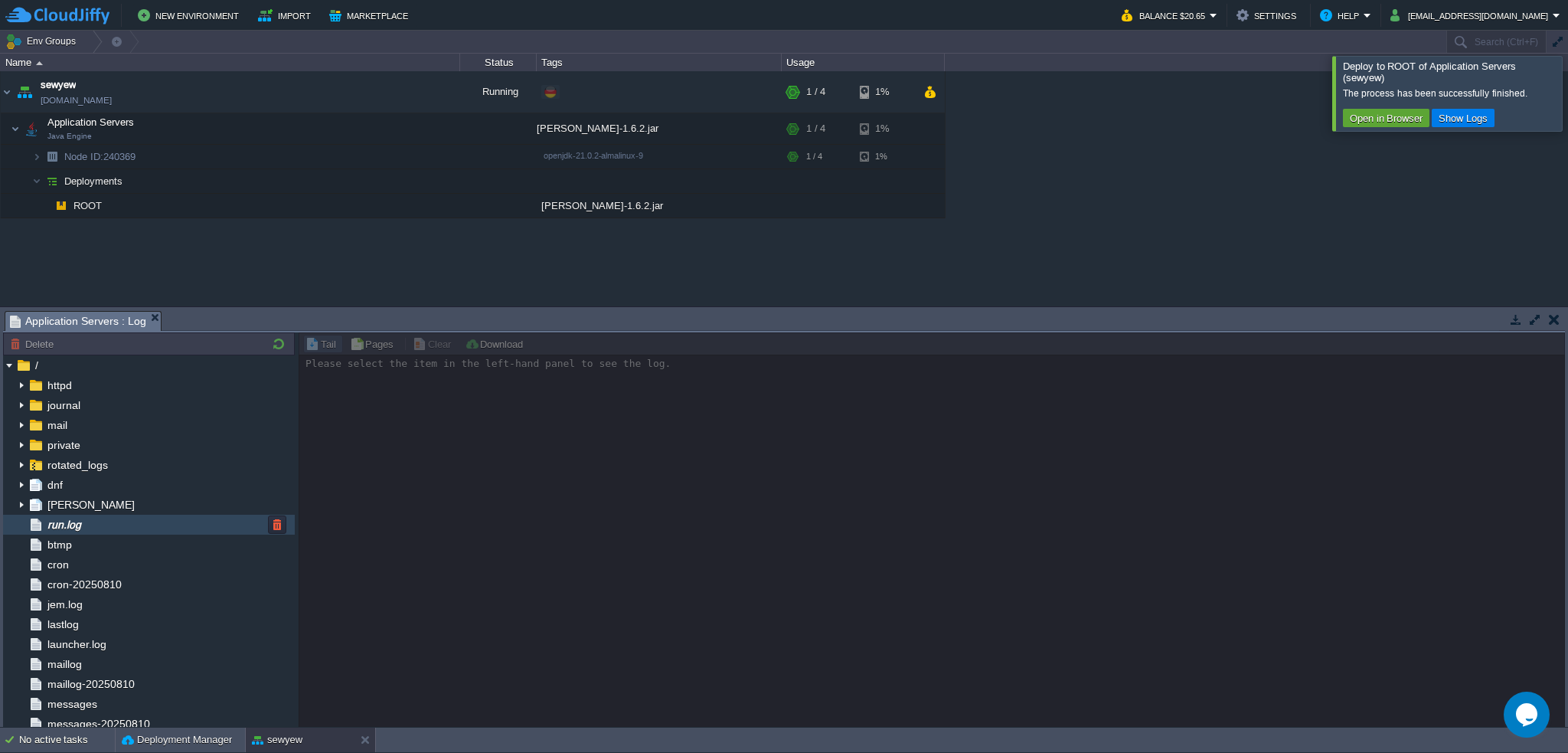
click at [79, 522] on span "run.log" at bounding box center [64, 525] width 39 height 14
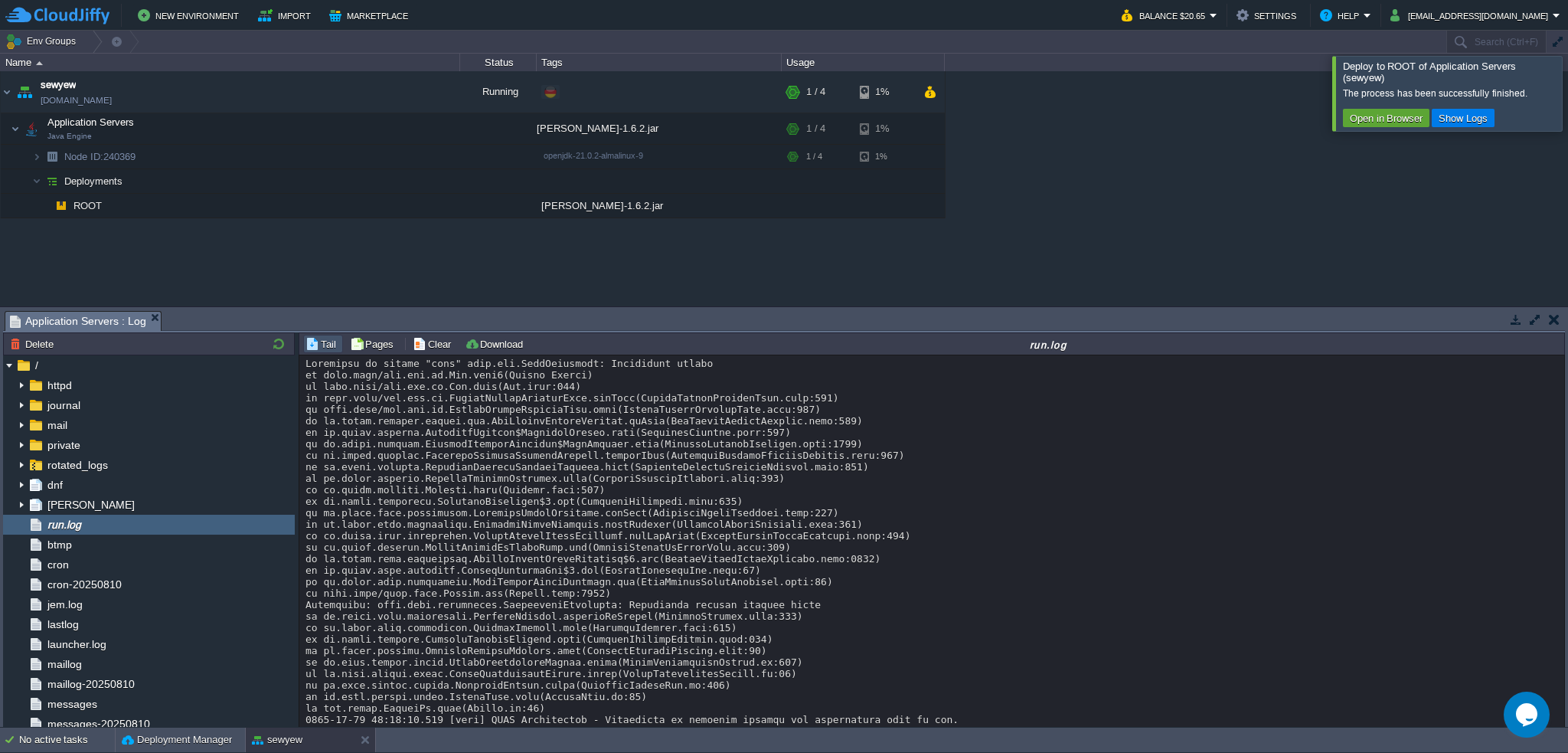
scroll to position [71, 0]
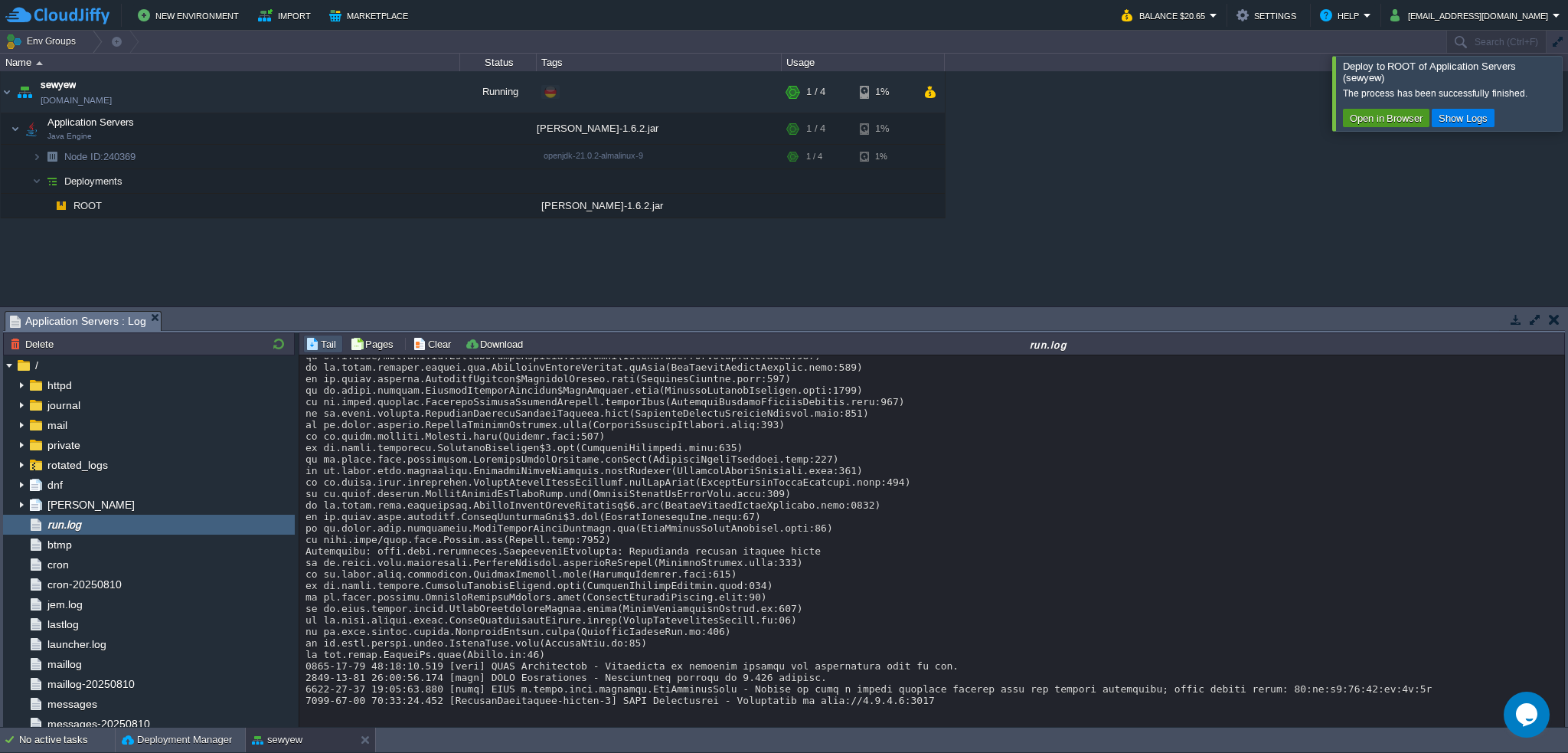
click at [1348, 122] on button "Open in Browser" at bounding box center [1386, 118] width 82 height 14
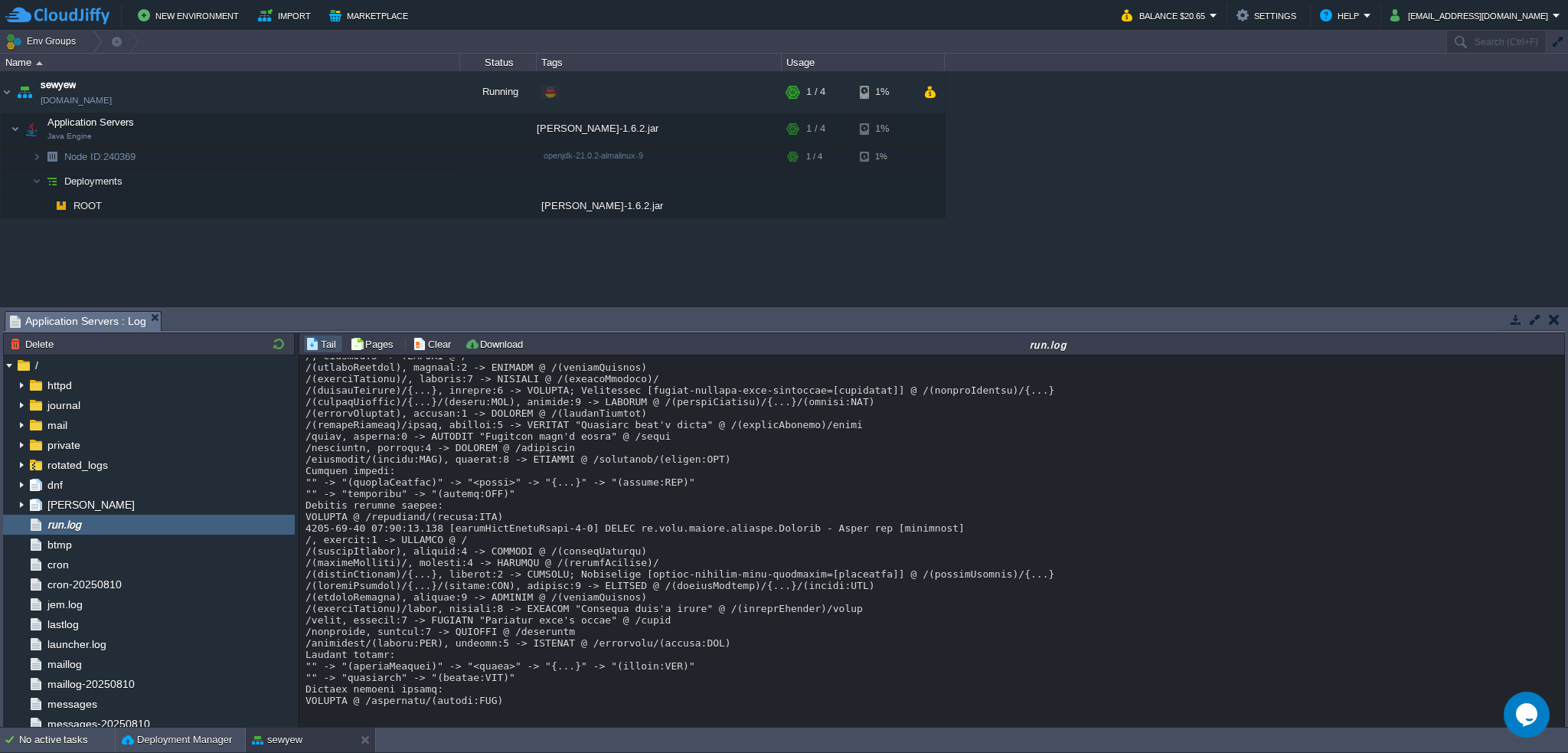
scroll to position [3934, 0]
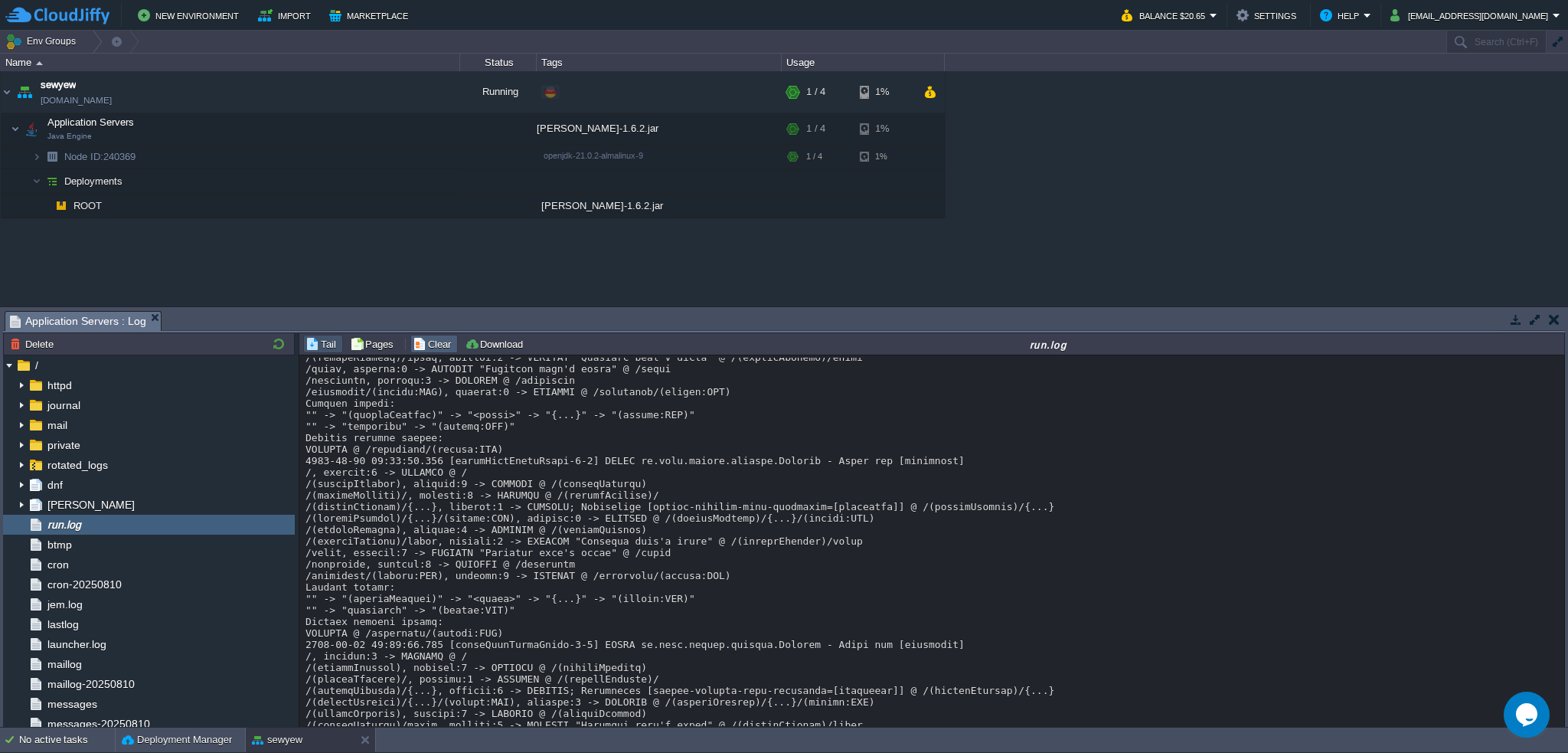
click at [434, 345] on button "Clear" at bounding box center [434, 344] width 43 height 14
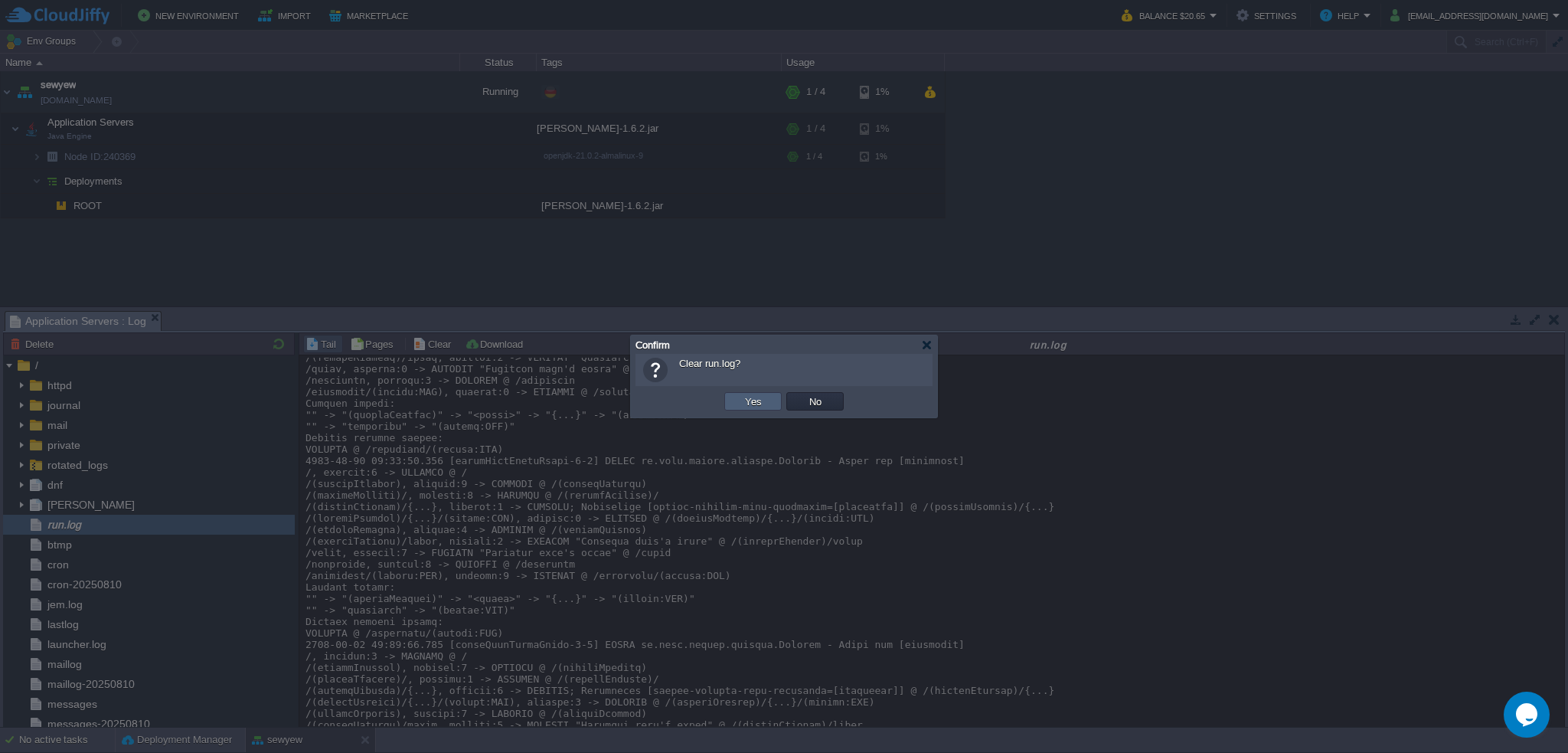
click at [760, 397] on button "Yes" at bounding box center [753, 401] width 26 height 14
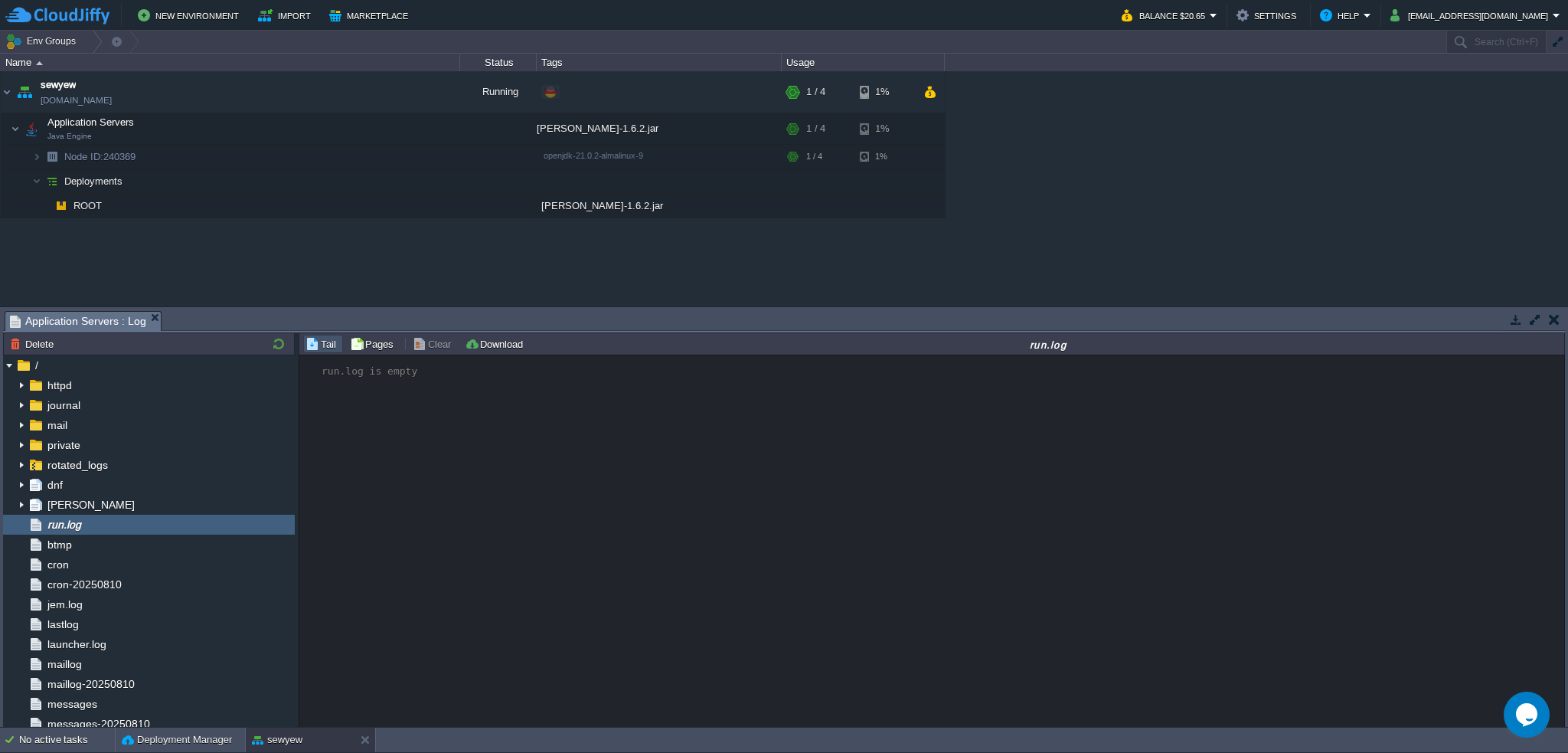
scroll to position [0, 0]
click at [738, 505] on div "run.log is empty" at bounding box center [933, 542] width 1267 height 373
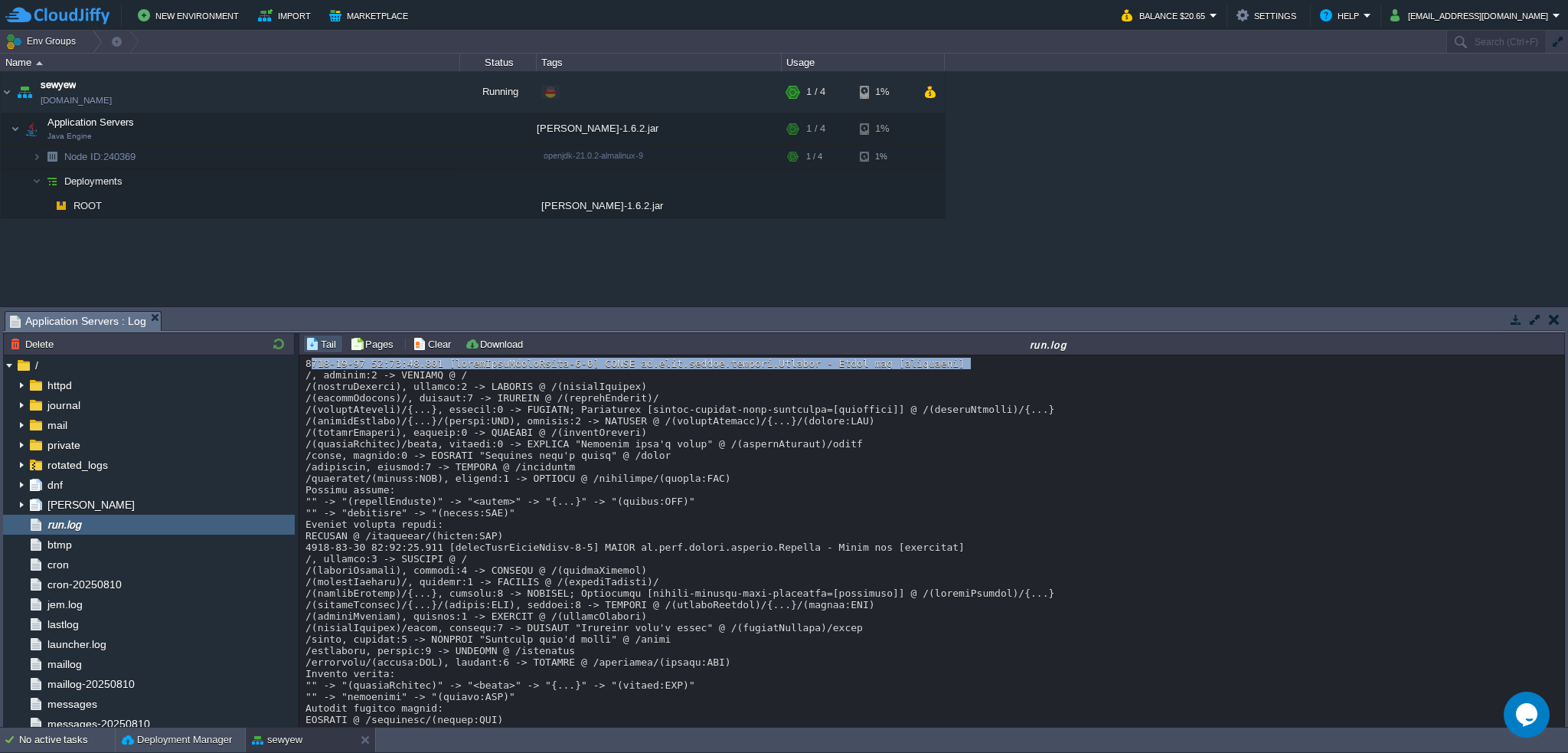
drag, startPoint x: 916, startPoint y: 374, endPoint x: 300, endPoint y: 380, distance: 616.0
click at [300, 380] on div "Loading..." at bounding box center [933, 542] width 1267 height 373
copy div "2025-08-10 06:06:17.114 [eventLoopGroupProxy-4-1] TRACE io.ktor.server.routing.…"
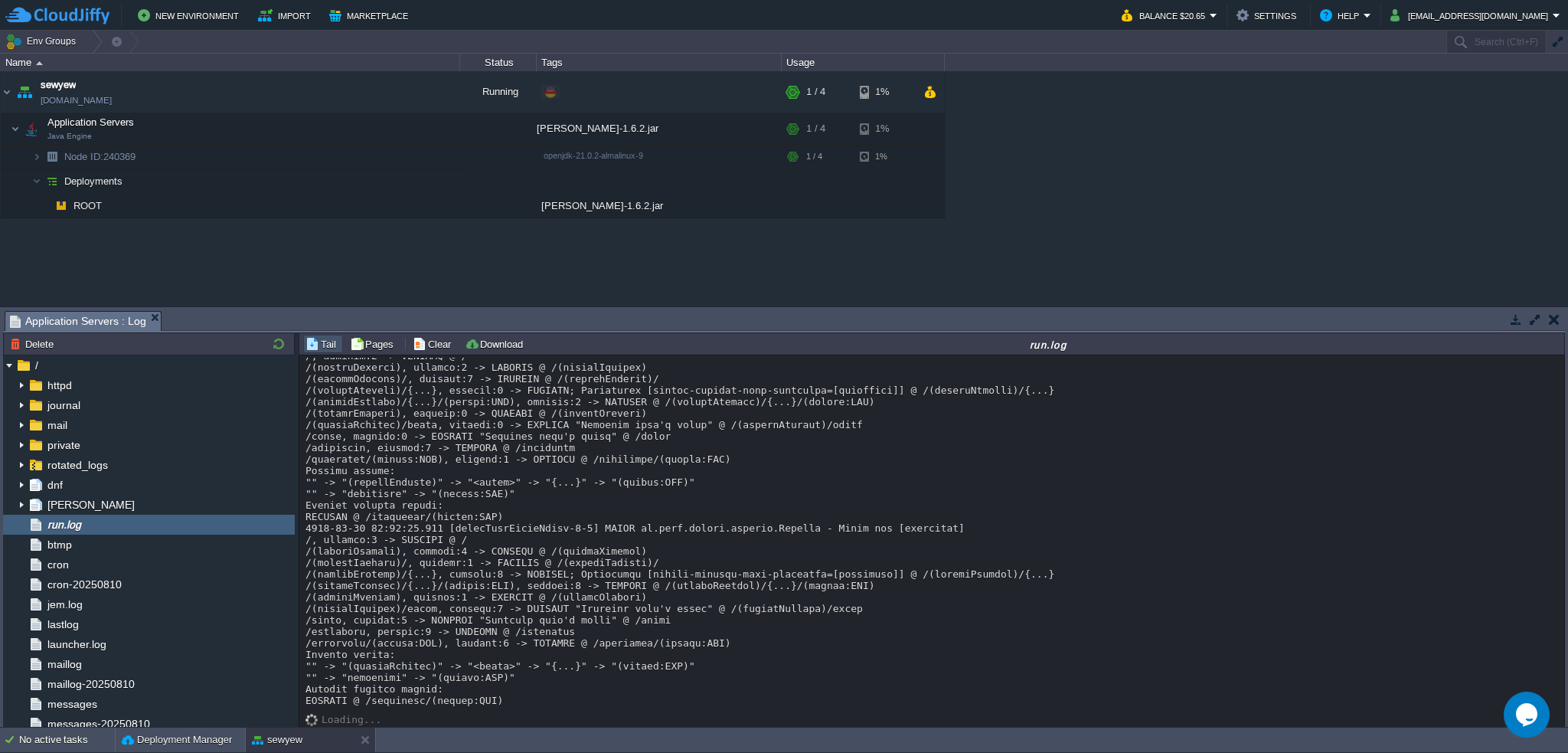
scroll to position [35, 0]
drag, startPoint x: 447, startPoint y: 207, endPoint x: 469, endPoint y: 250, distance: 48.3
click at [469, 250] on div "sewyew sewyew.de-fra1.cloudjiffy.net Running + Add to Env Group RAM 24% CPU 28%…" at bounding box center [784, 188] width 1568 height 235
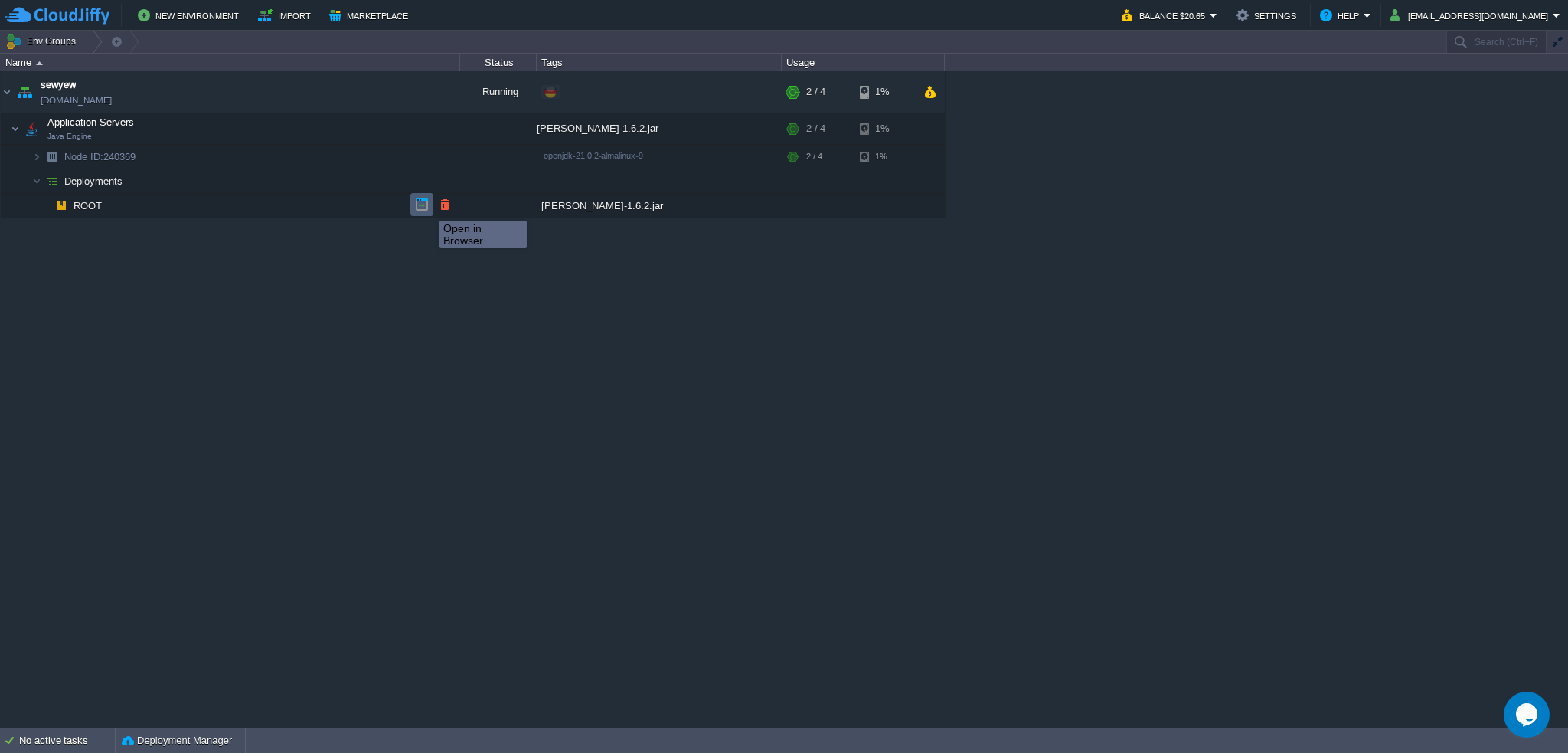
click at [423, 207] on button "button" at bounding box center [422, 204] width 14 height 14
click at [340, 127] on button "button" at bounding box center [345, 129] width 14 height 14
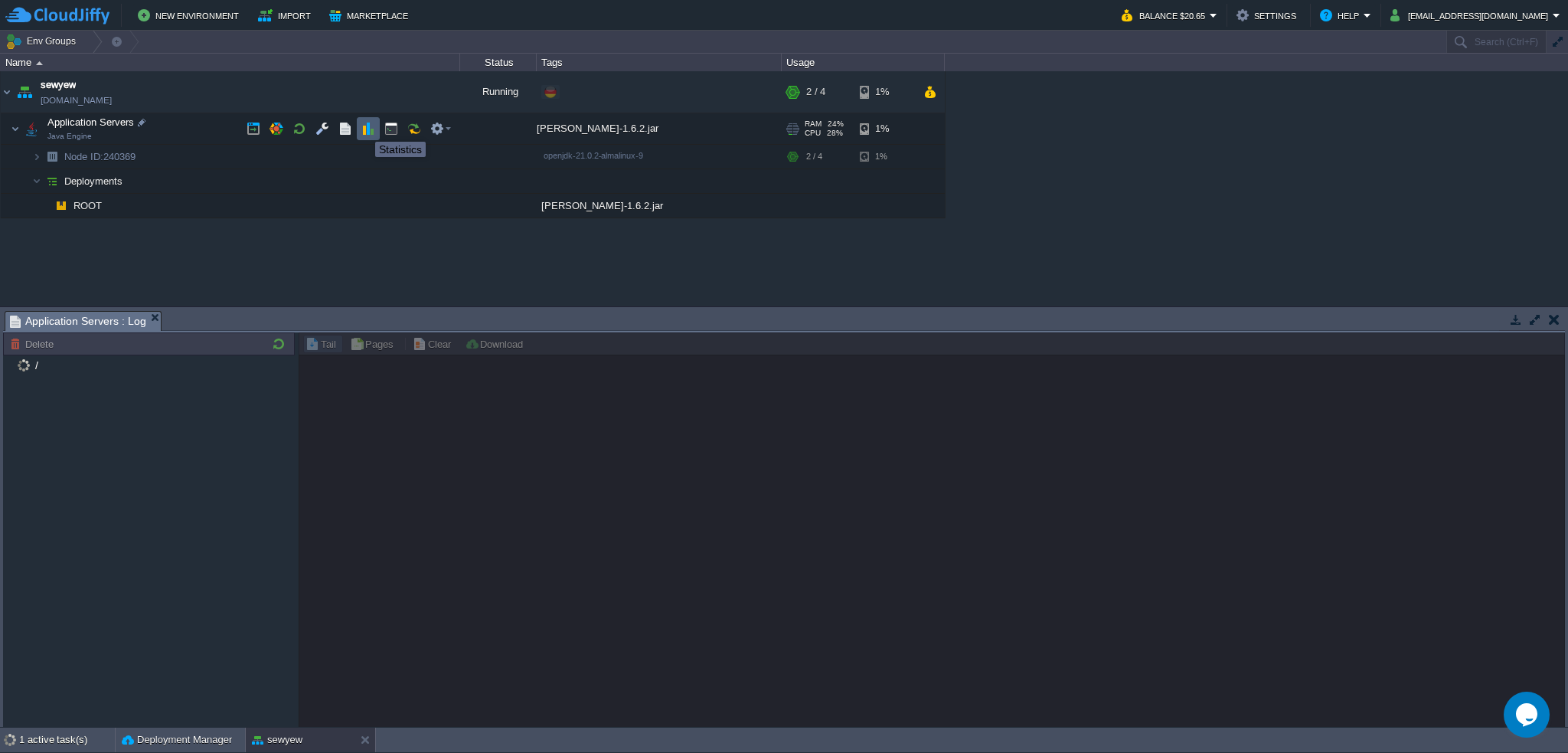
click at [364, 128] on button "button" at bounding box center [368, 129] width 14 height 14
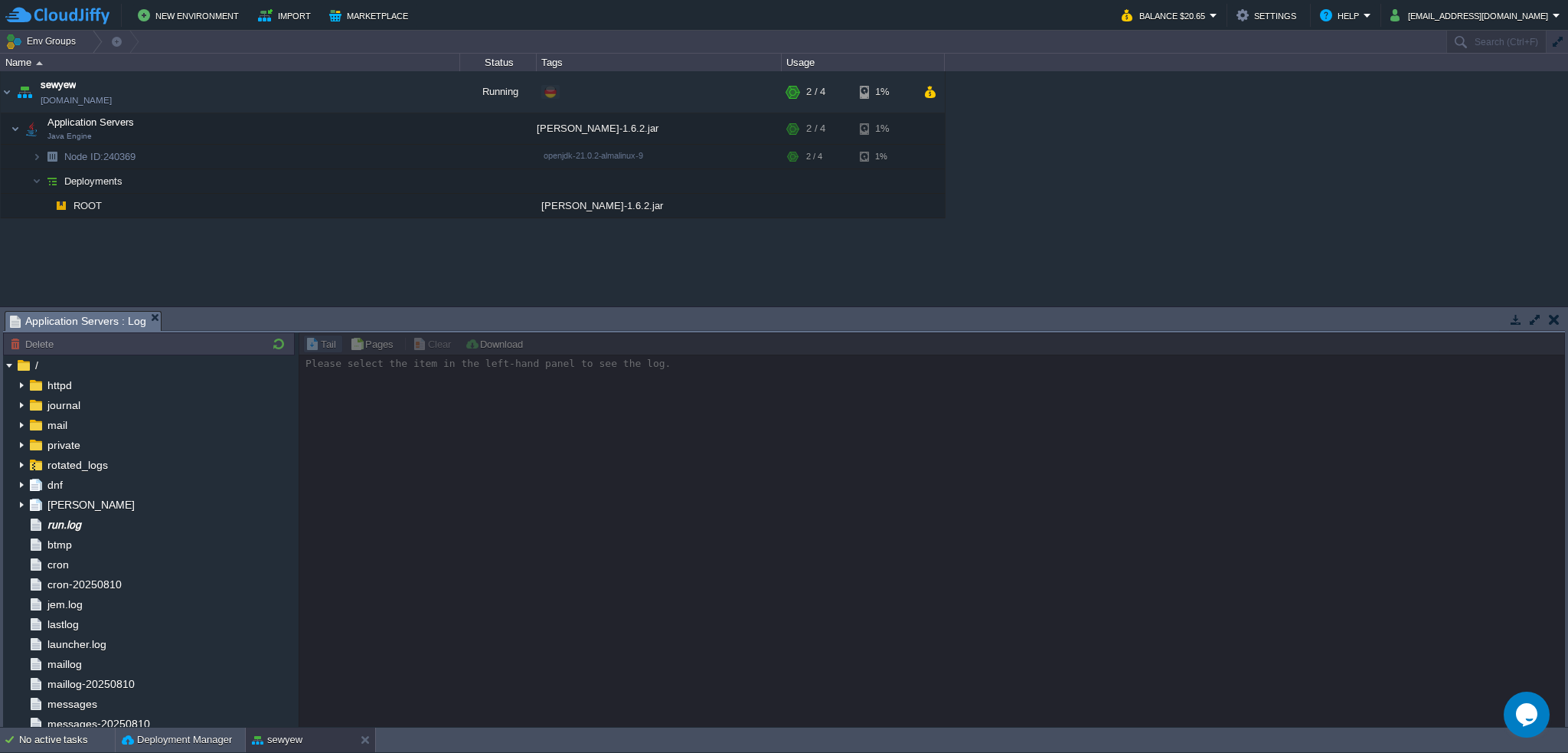
click at [462, 465] on div at bounding box center [932, 530] width 1267 height 395
click at [107, 526] on div "run.log" at bounding box center [149, 525] width 291 height 20
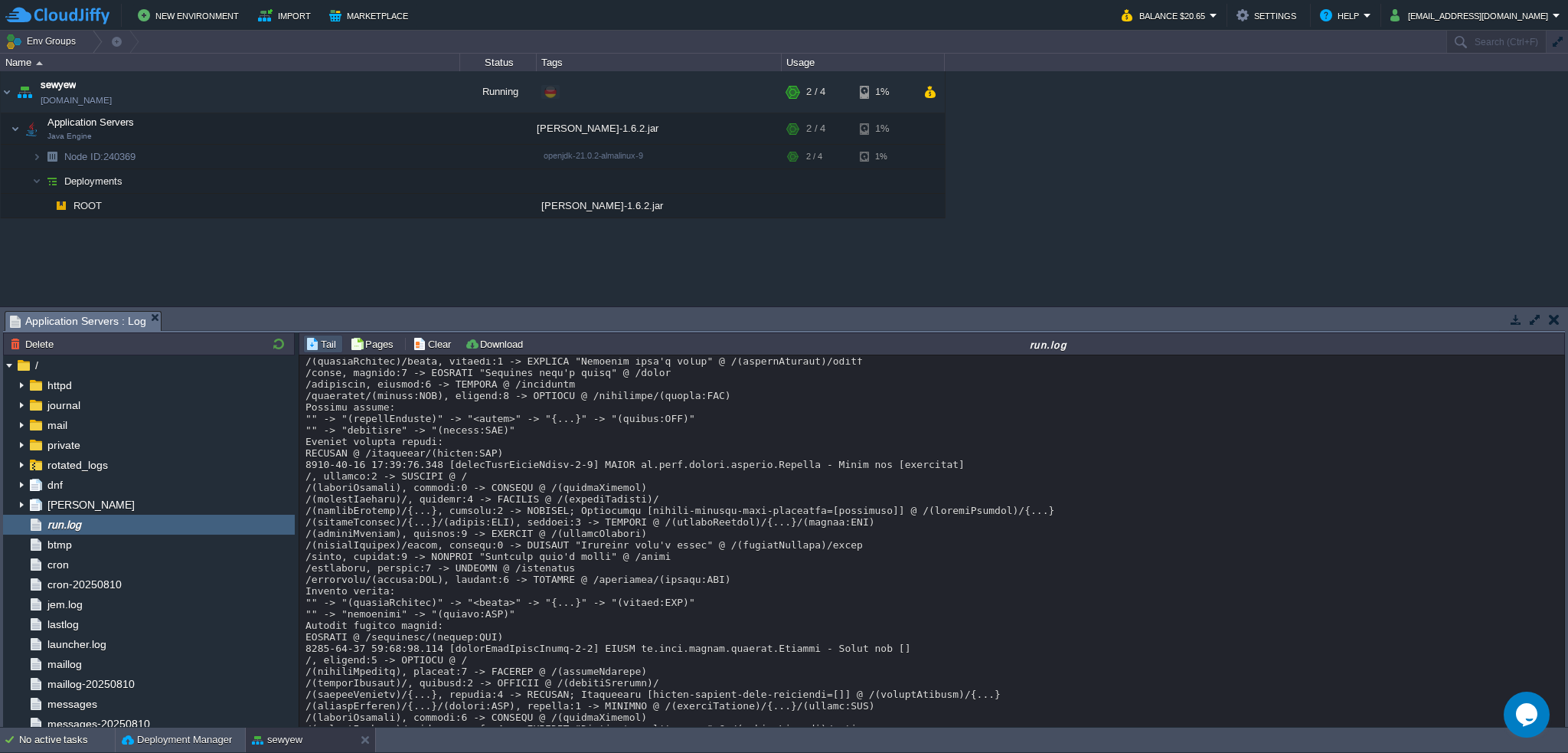
scroll to position [0, 0]
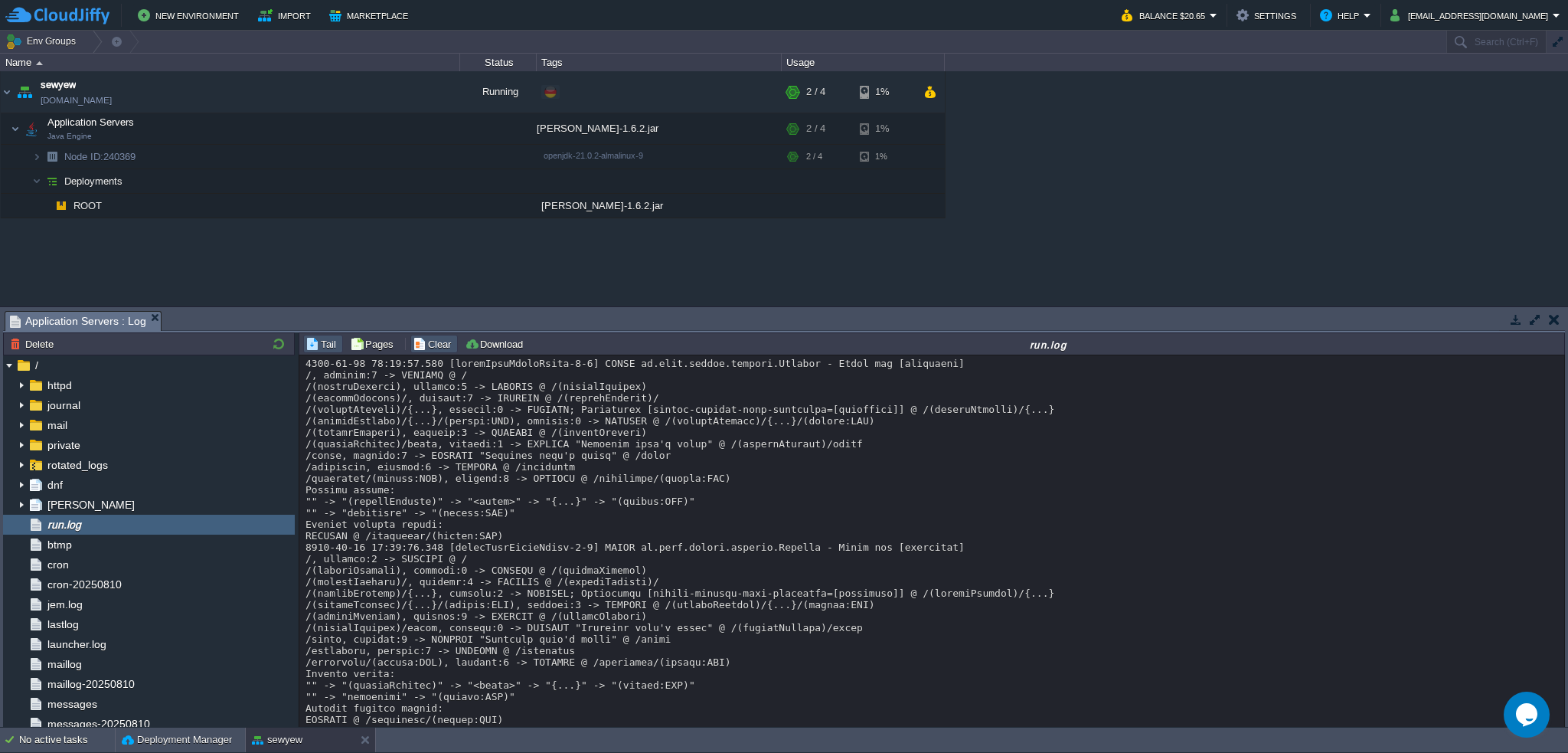
click at [437, 344] on button "Clear" at bounding box center [434, 344] width 43 height 14
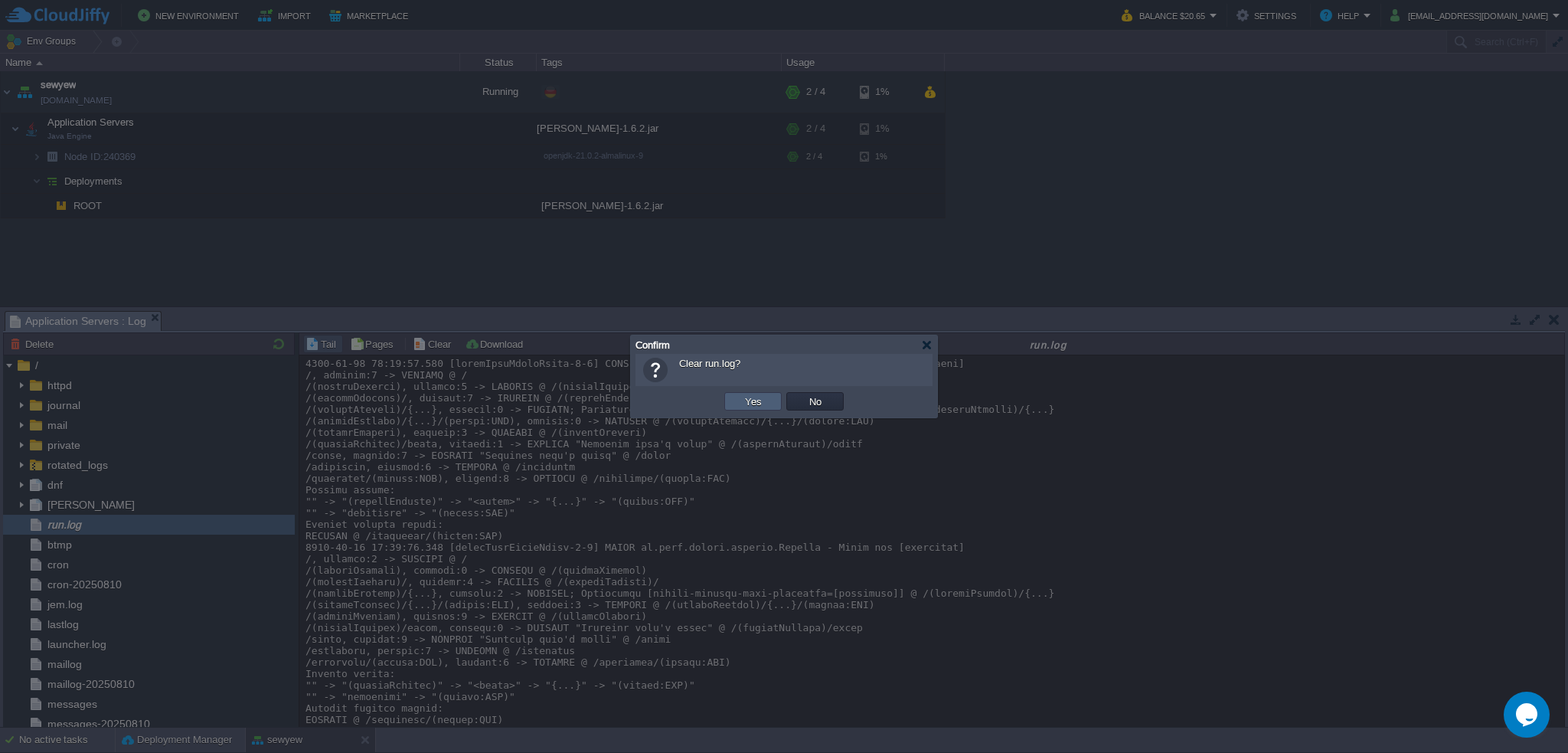
click at [740, 404] on button "Yes" at bounding box center [753, 401] width 26 height 14
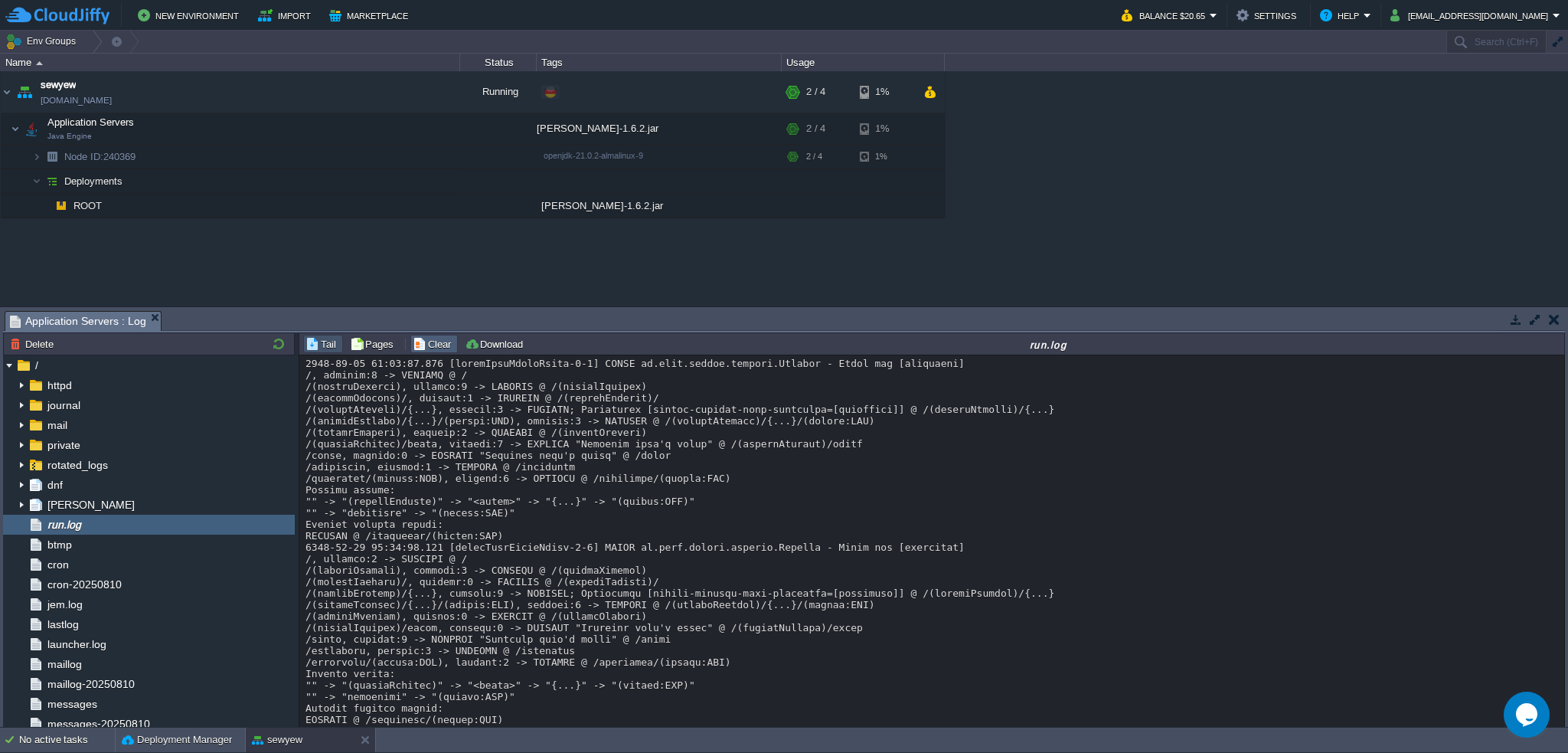
click at [422, 344] on button "Clear" at bounding box center [434, 344] width 43 height 14
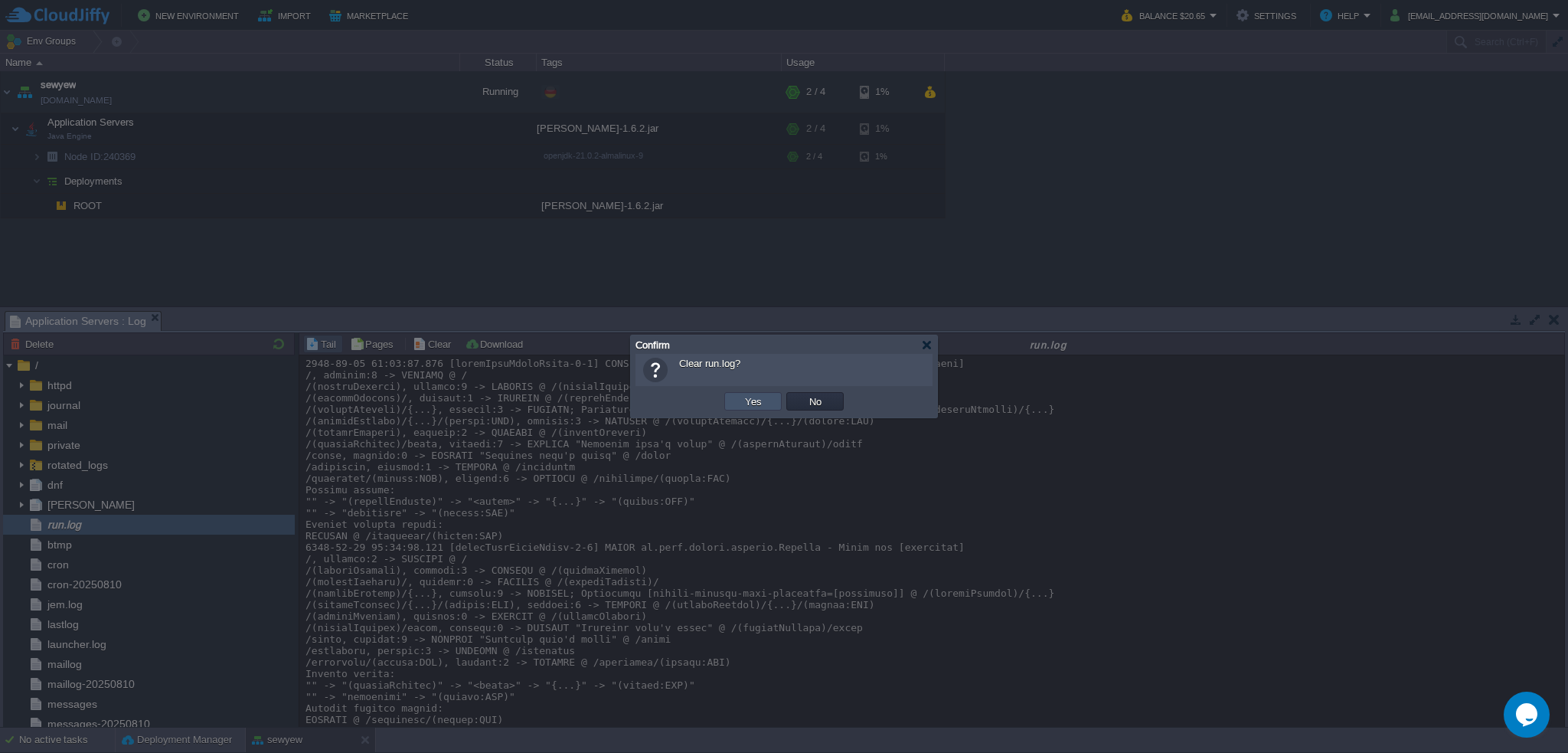
click at [747, 397] on button "Yes" at bounding box center [753, 401] width 26 height 14
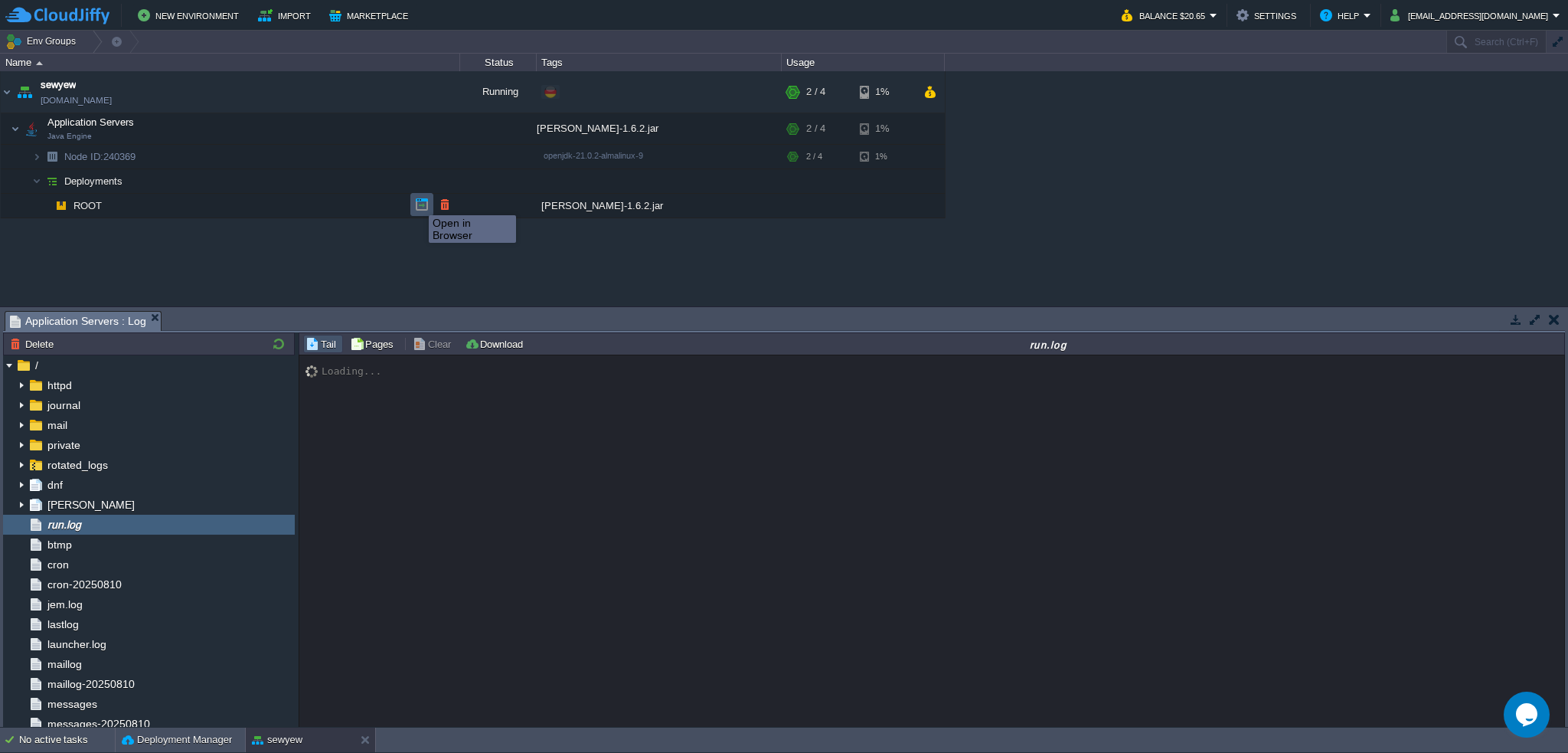
click at [417, 201] on button "button" at bounding box center [422, 204] width 14 height 14
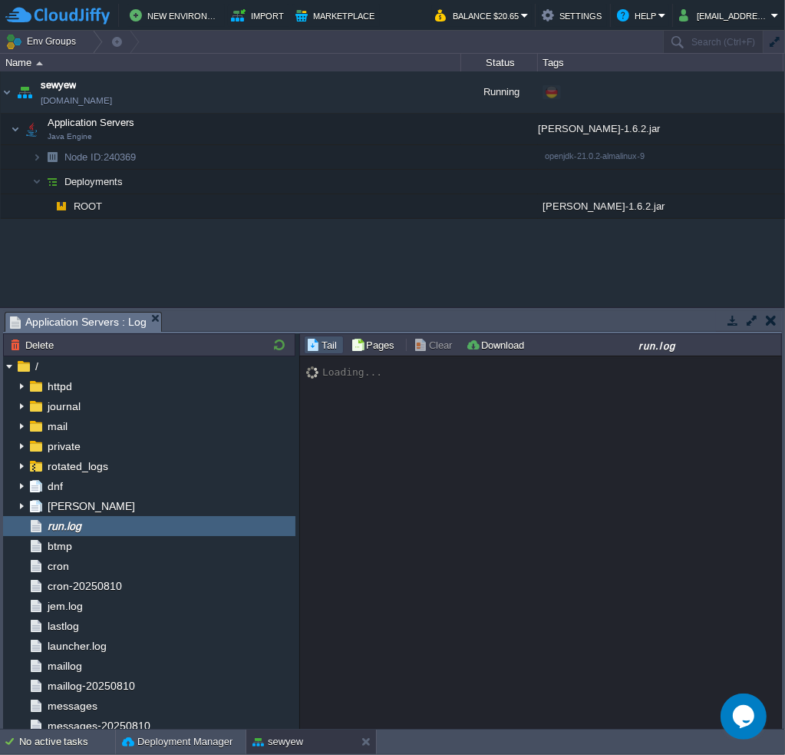
scroll to position [992, 0]
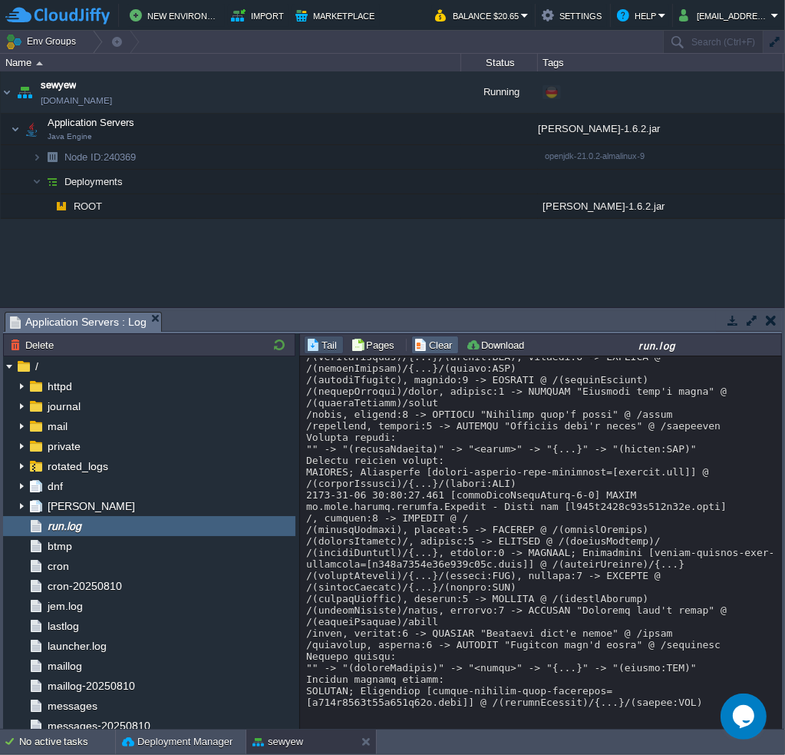
click at [435, 345] on button "Clear" at bounding box center [435, 345] width 43 height 14
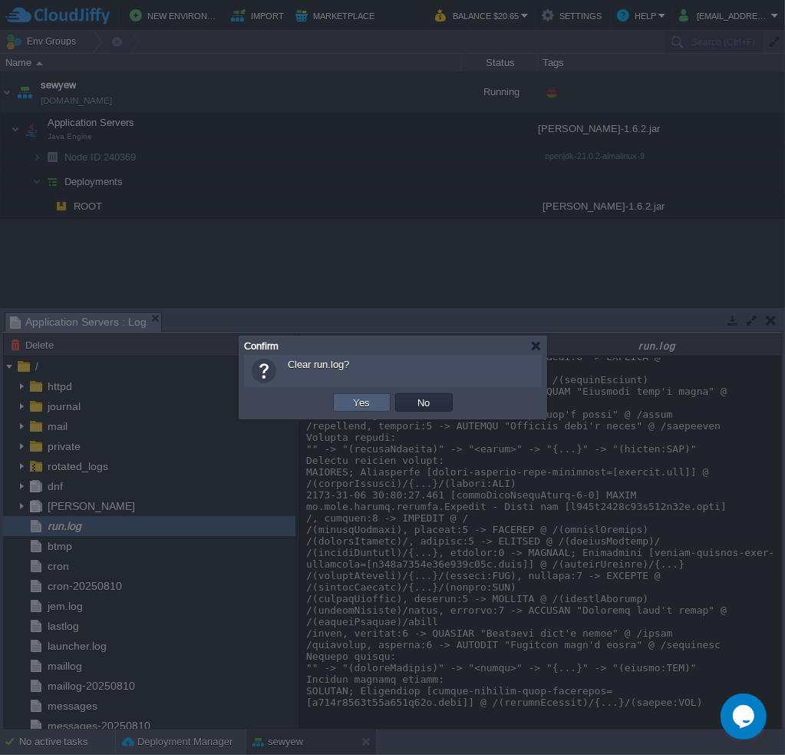
click at [356, 401] on button "Yes" at bounding box center [362, 402] width 26 height 14
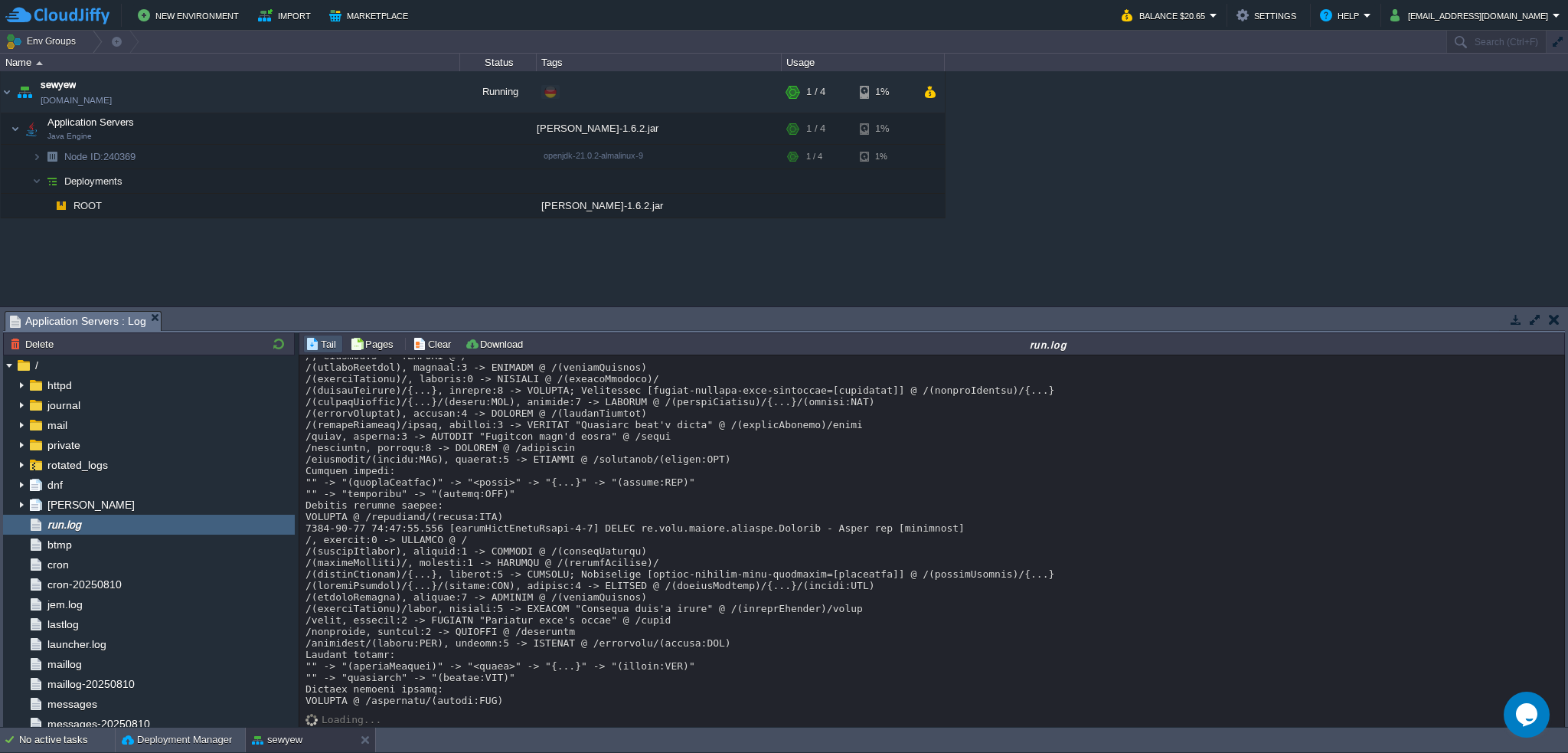
scroll to position [943, 0]
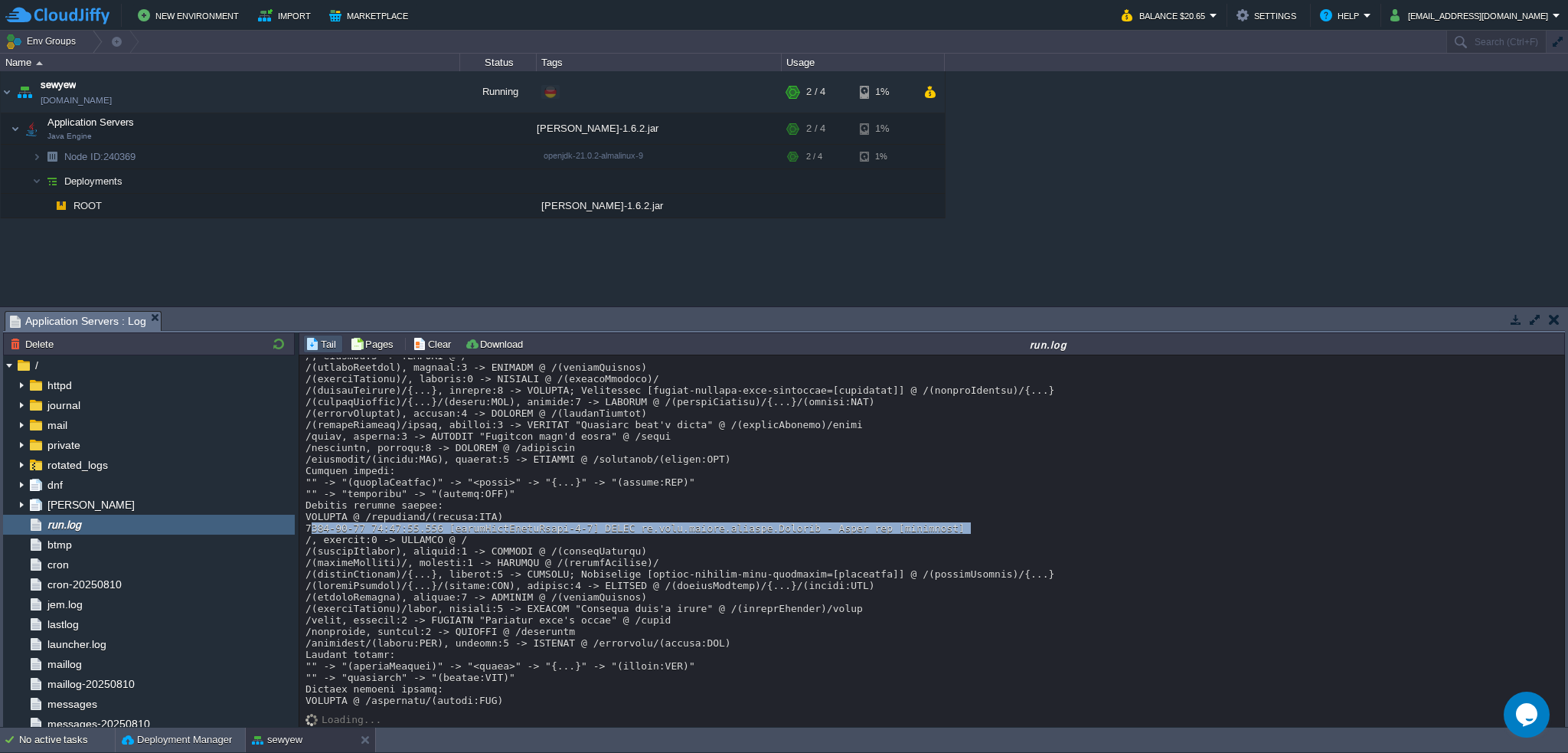
drag, startPoint x: 917, startPoint y: 521, endPoint x: 294, endPoint y: 532, distance: 623.1
click at [299, 525] on div "Loading..." at bounding box center [933, 542] width 1267 height 373
copy div "2025-08-10 06:10:37.047 [eventLoopGroupProxy-4-1] TRACE io.ktor.server.routing.…"
click at [446, 205] on button "button" at bounding box center [445, 204] width 14 height 14
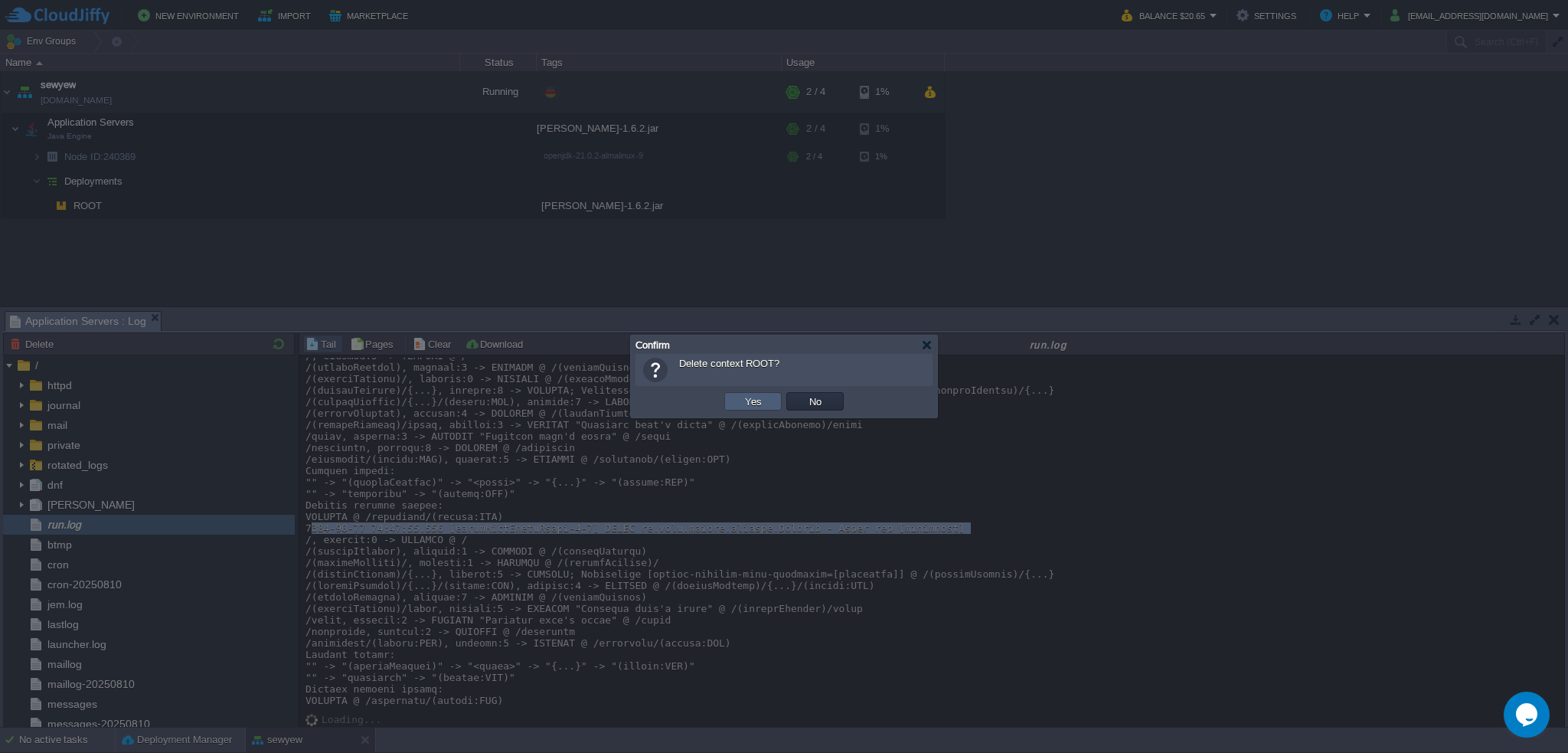
click at [758, 402] on button "Yes" at bounding box center [753, 401] width 26 height 14
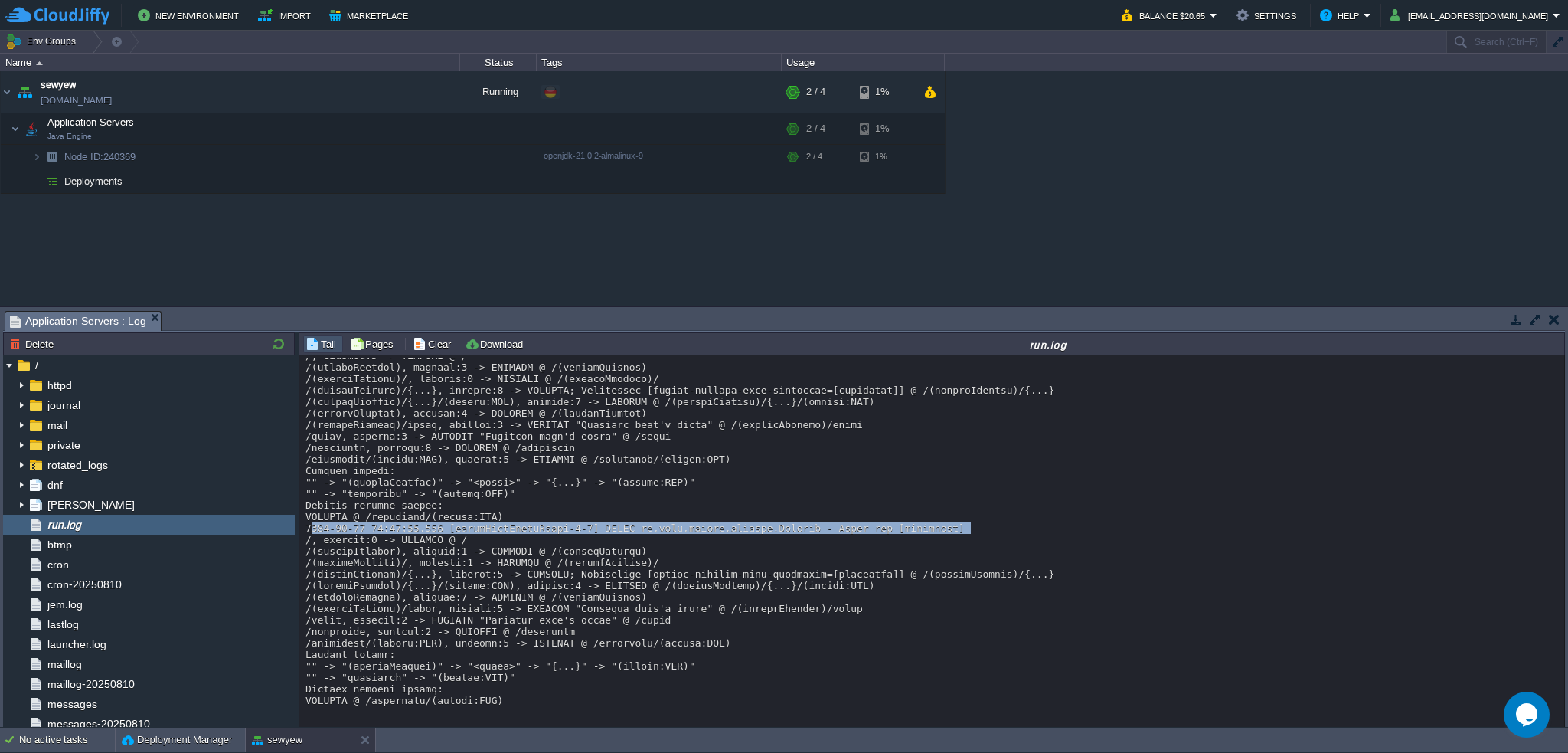
drag, startPoint x: 776, startPoint y: 524, endPoint x: 303, endPoint y: 526, distance: 473.0
click at [303, 526] on div "Loading..." at bounding box center [933, 542] width 1267 height 373
click at [309, 523] on div at bounding box center [932, 74] width 1254 height 1264
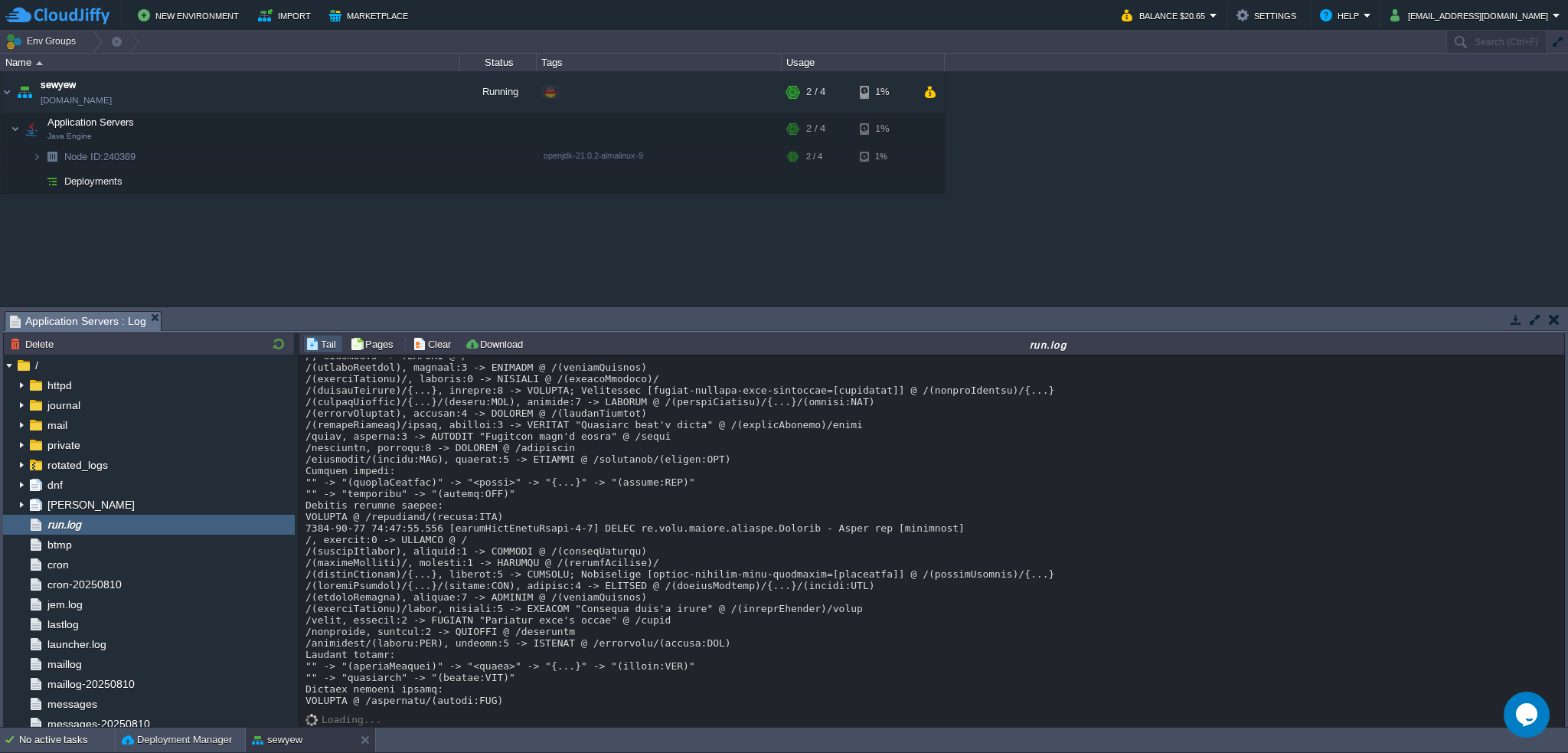
drag, startPoint x: 306, startPoint y: 526, endPoint x: 701, endPoint y: 700, distance: 431.6
click at [701, 700] on div at bounding box center [932, 74] width 1254 height 1264
copy div "2025-08-10 06:10:37.047 [eventLoopGroupProxy-4-1] TRACE io.ktor.server.routing.…"
